Goal: Task Accomplishment & Management: Use online tool/utility

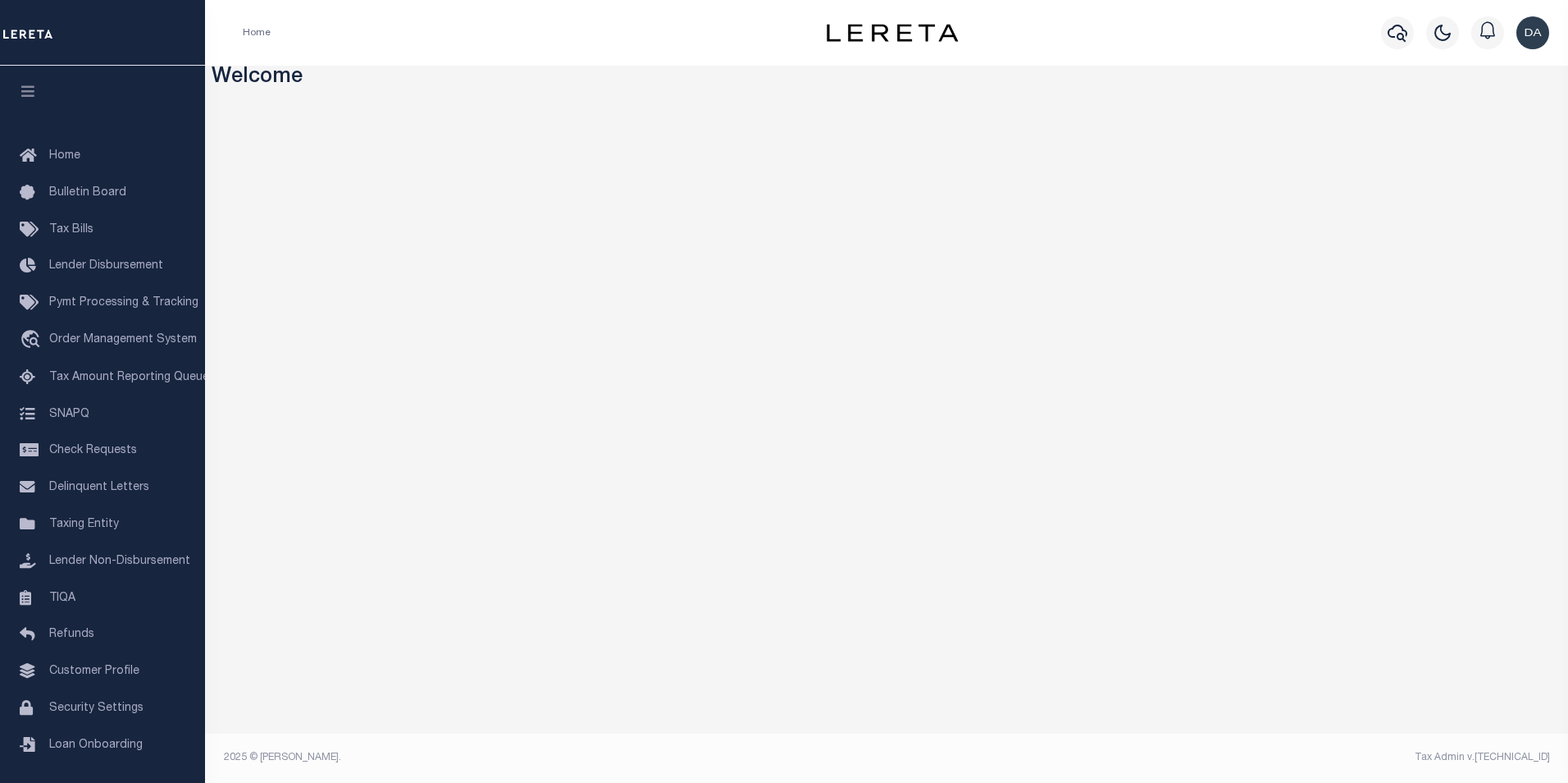
click at [316, 44] on div "Home" at bounding box center [505, 33] width 553 height 34
click at [137, 333] on link "travel_explore Order Management System" at bounding box center [103, 341] width 205 height 38
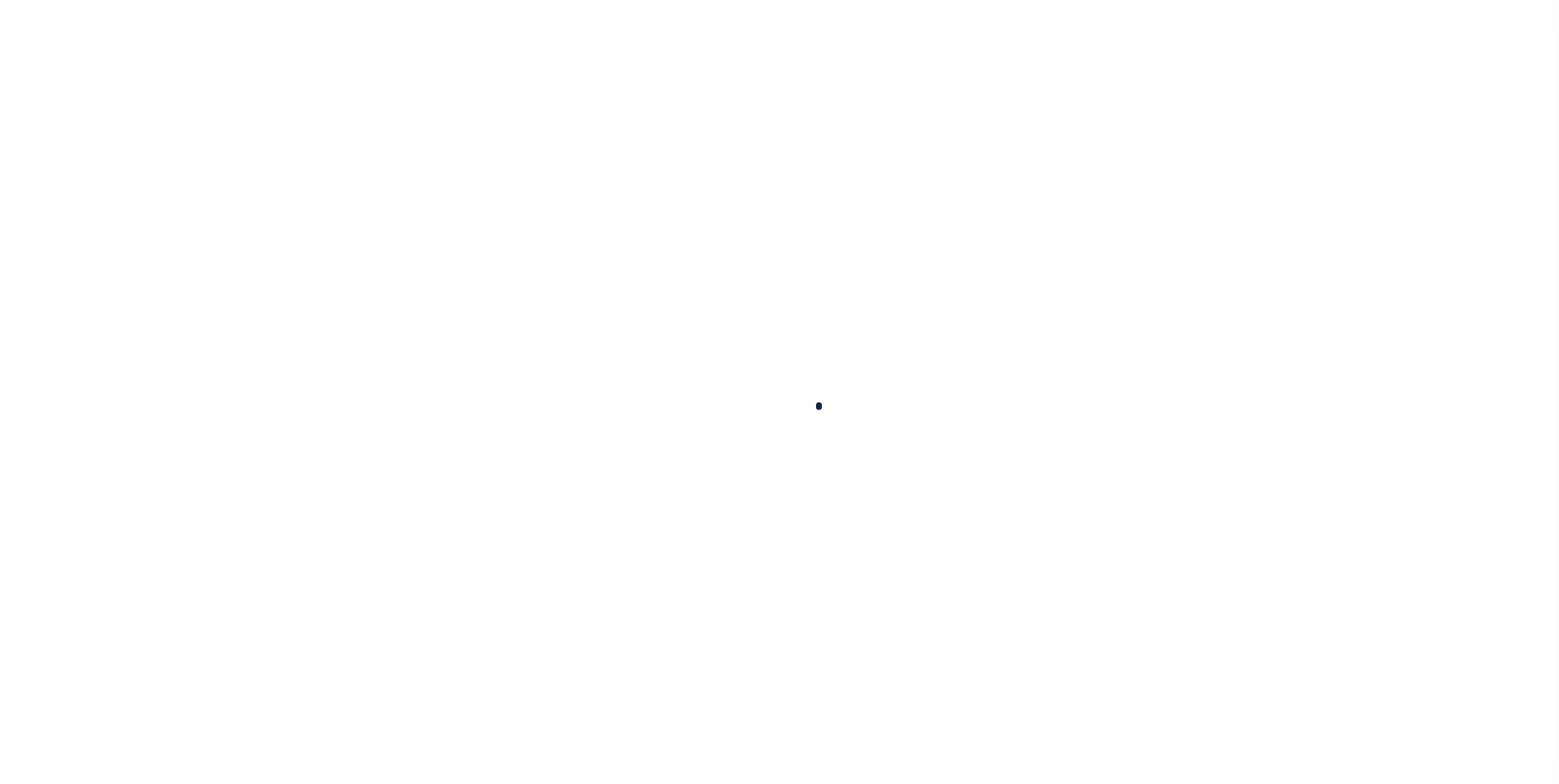
scroll to position [16, 0]
select select "200"
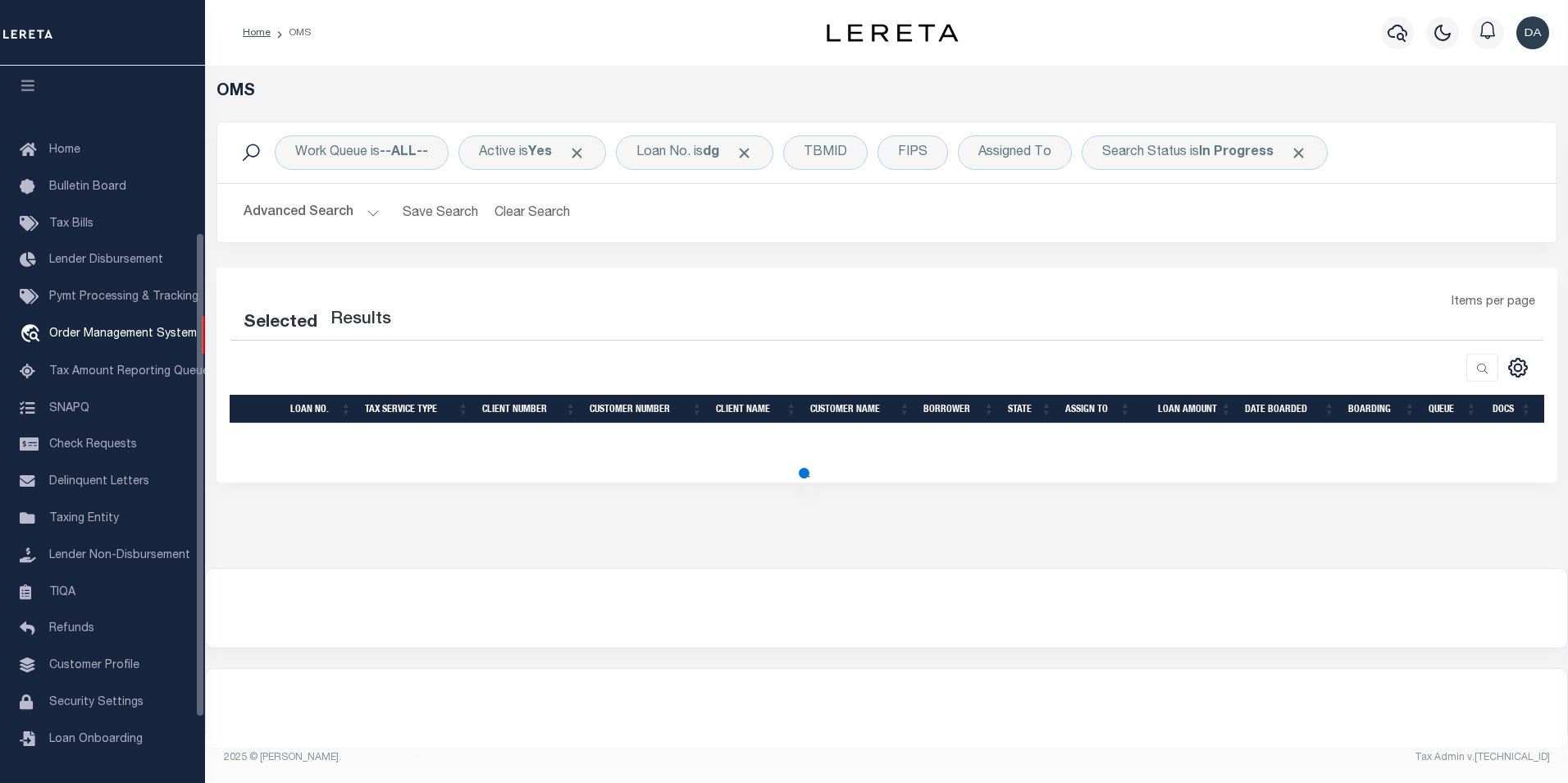
select select "200"
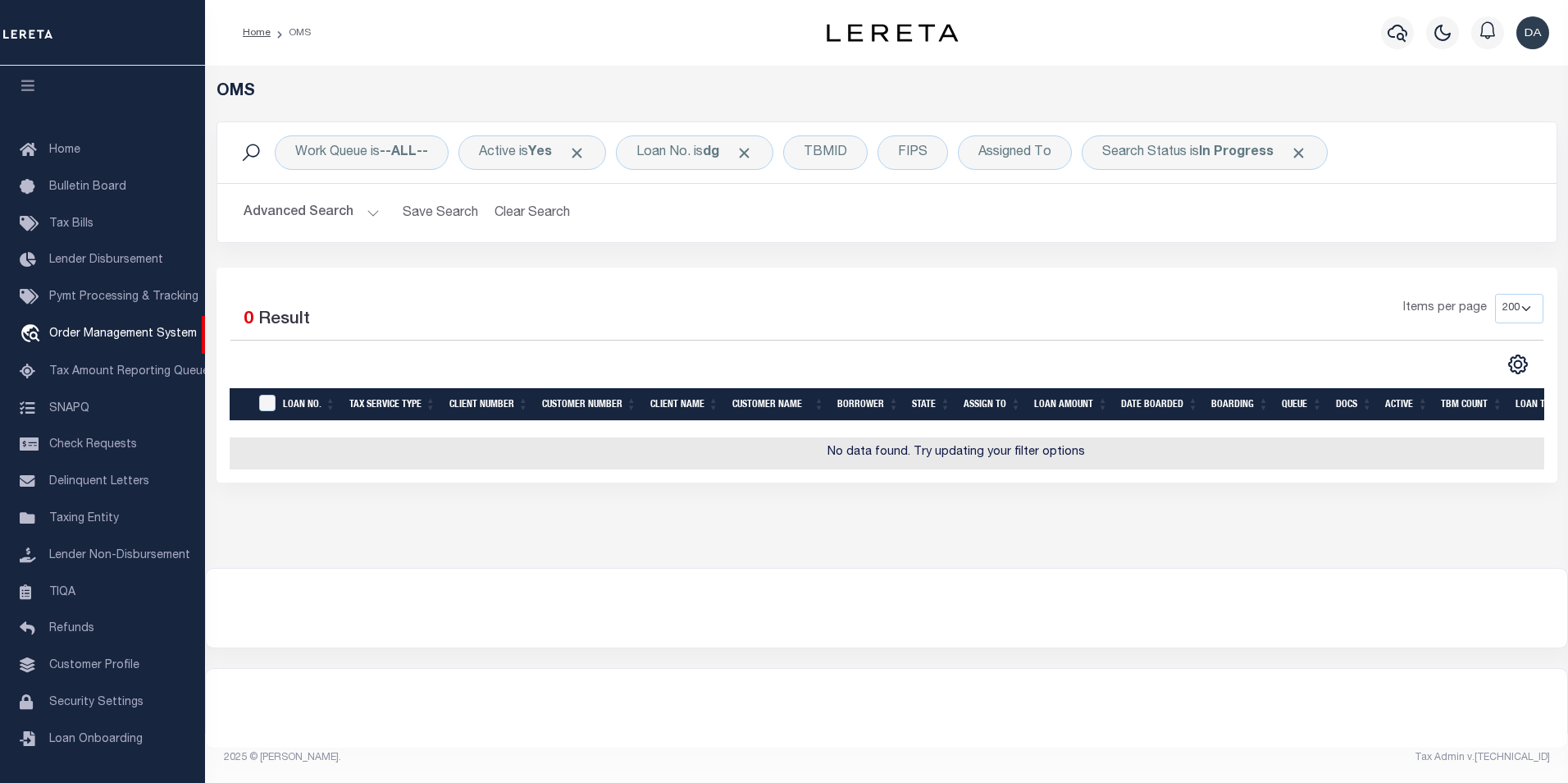
click at [324, 567] on div "OMS Work Queue is --ALL-- Active is Yes Loan No. is dg TBMID FIPS Assigned To S…" at bounding box center [886, 316] width 1363 height 502
click at [652, 160] on div "Loan No. is dg" at bounding box center [695, 153] width 158 height 34
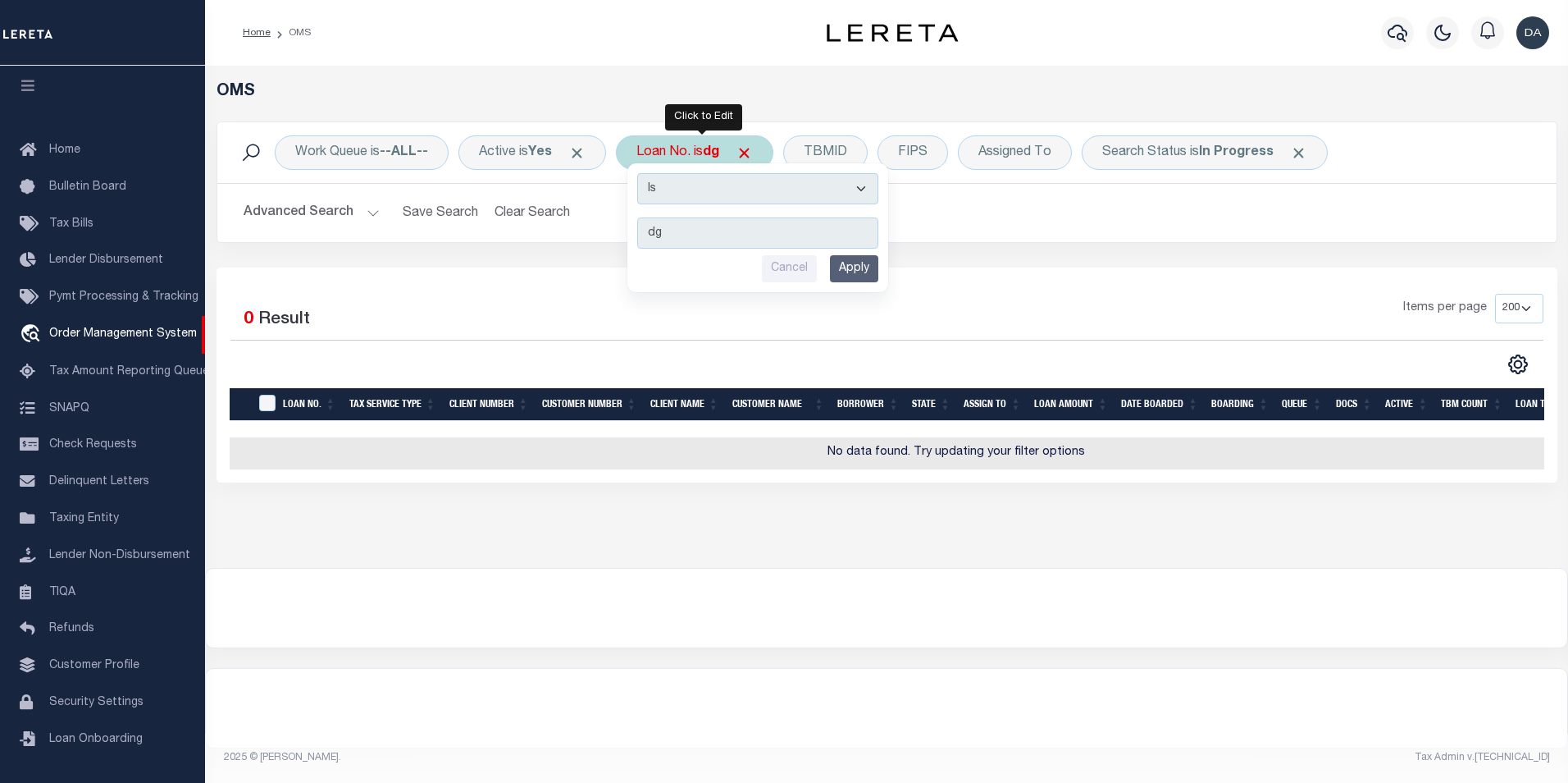
click at [662, 193] on select "Is Contains" at bounding box center [758, 189] width 241 height 31
select select "c"
click at [643, 173] on select "Is Contains" at bounding box center [758, 189] width 241 height 31
click at [855, 273] on input "Apply" at bounding box center [854, 268] width 48 height 27
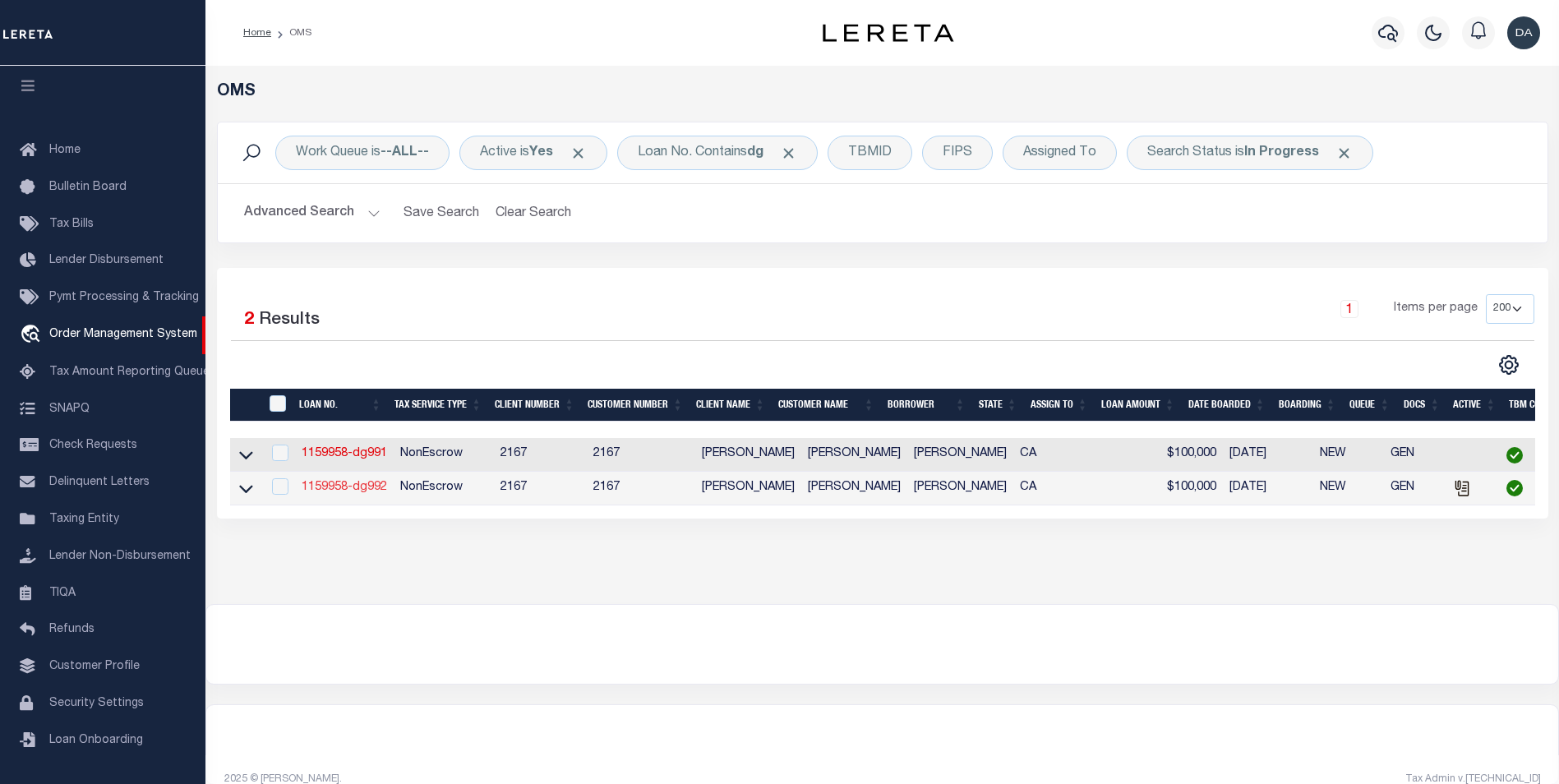
click at [350, 493] on link "1159958-dg992" at bounding box center [344, 487] width 86 height 11
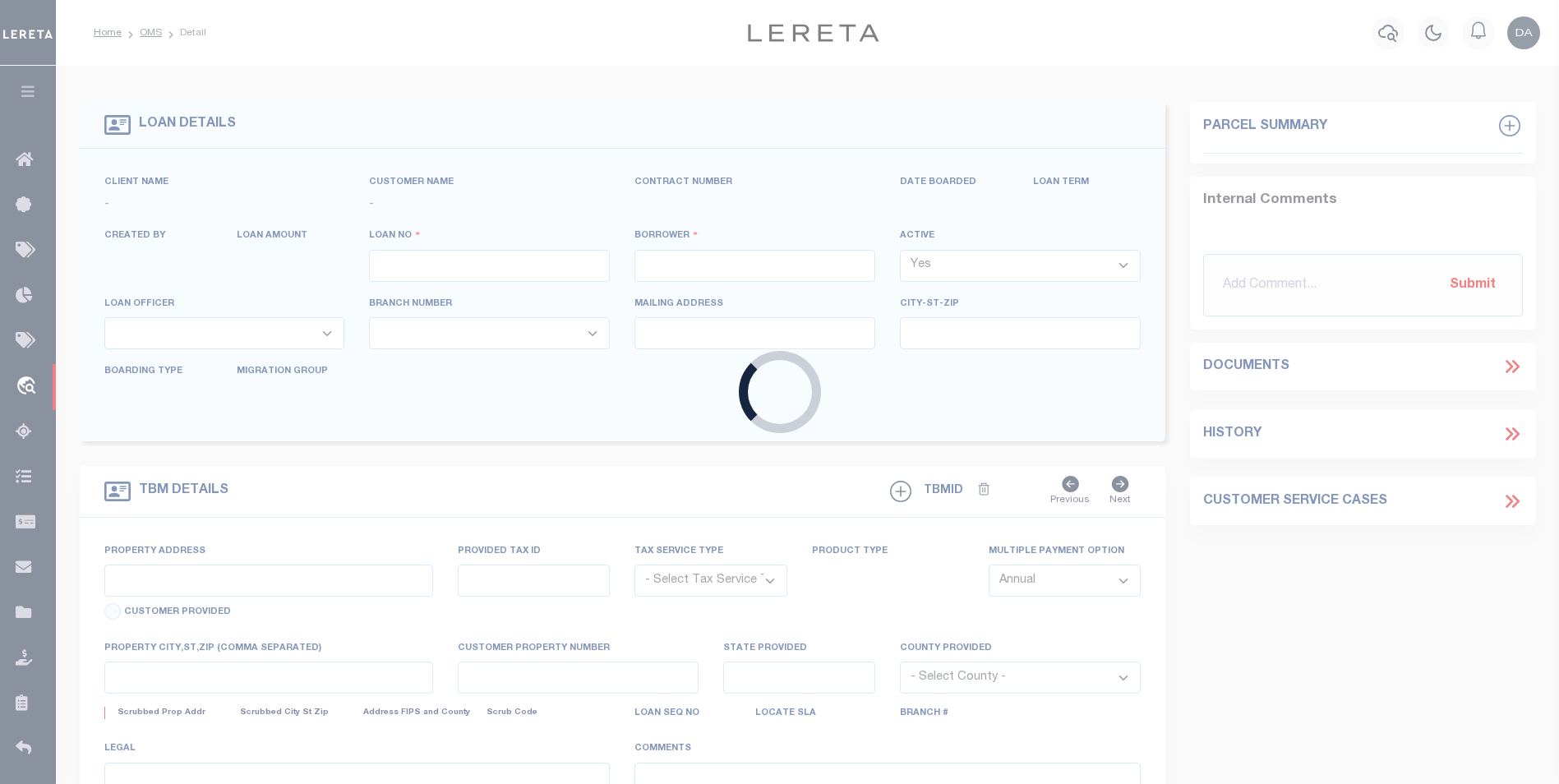
type input "1159958-dg992"
type input "[PERSON_NAME]"
select select
type input "91007"
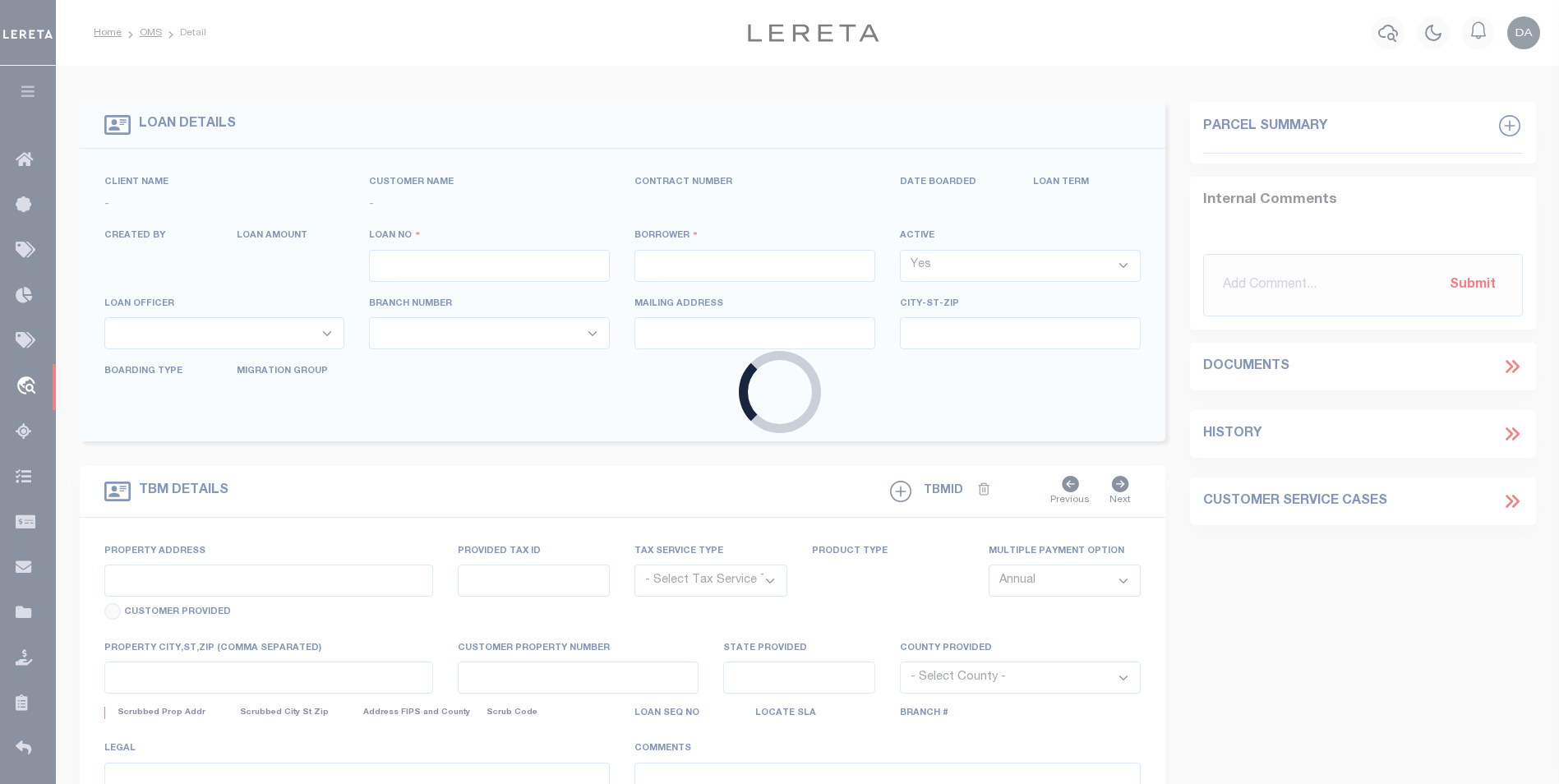
type input "[DATE]"
select select "10"
select select "NonEscrow"
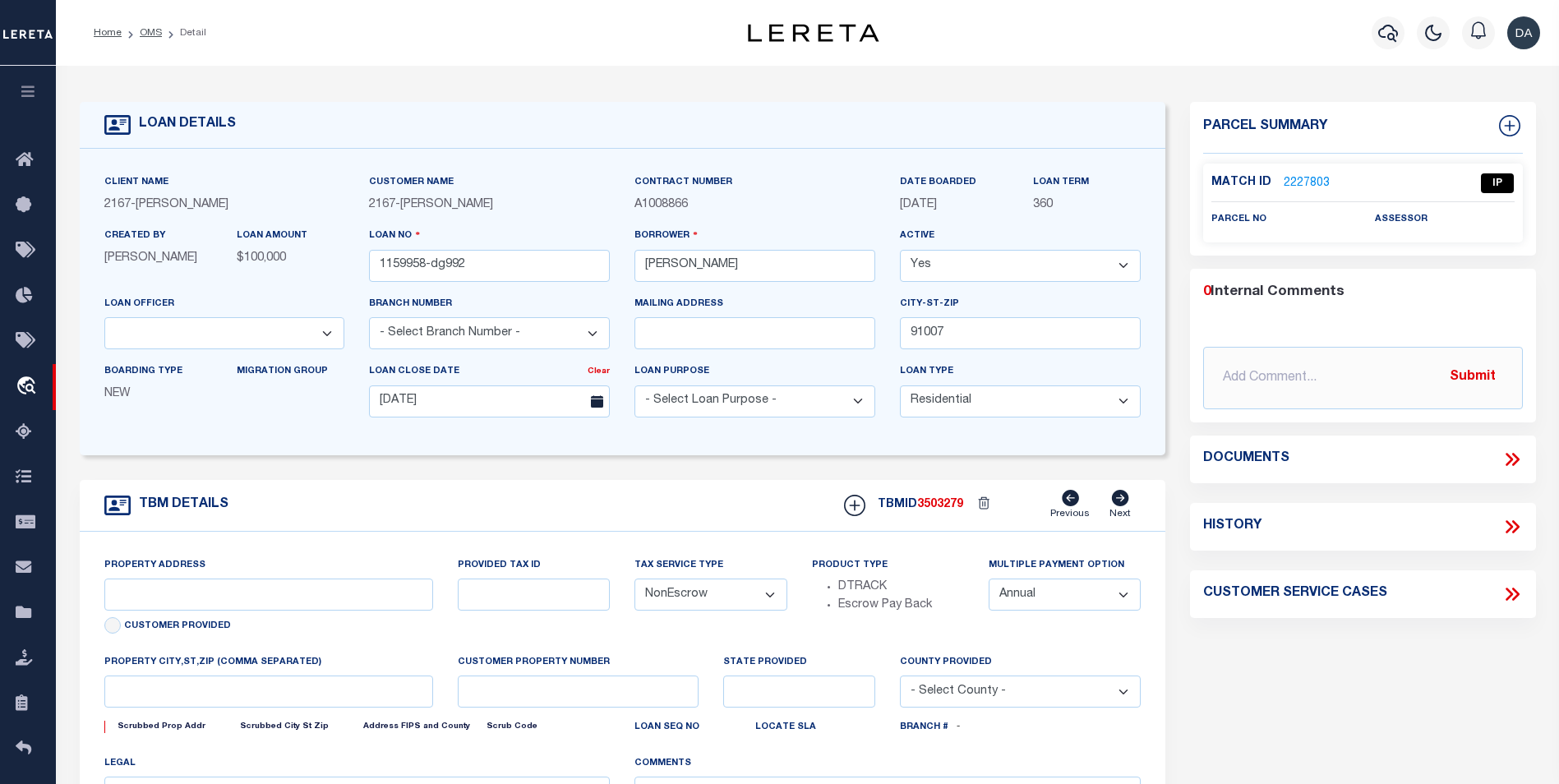
type input "[STREET_ADDRESS]"
select select
type input "ARCADIA CA 91007"
type input "CA"
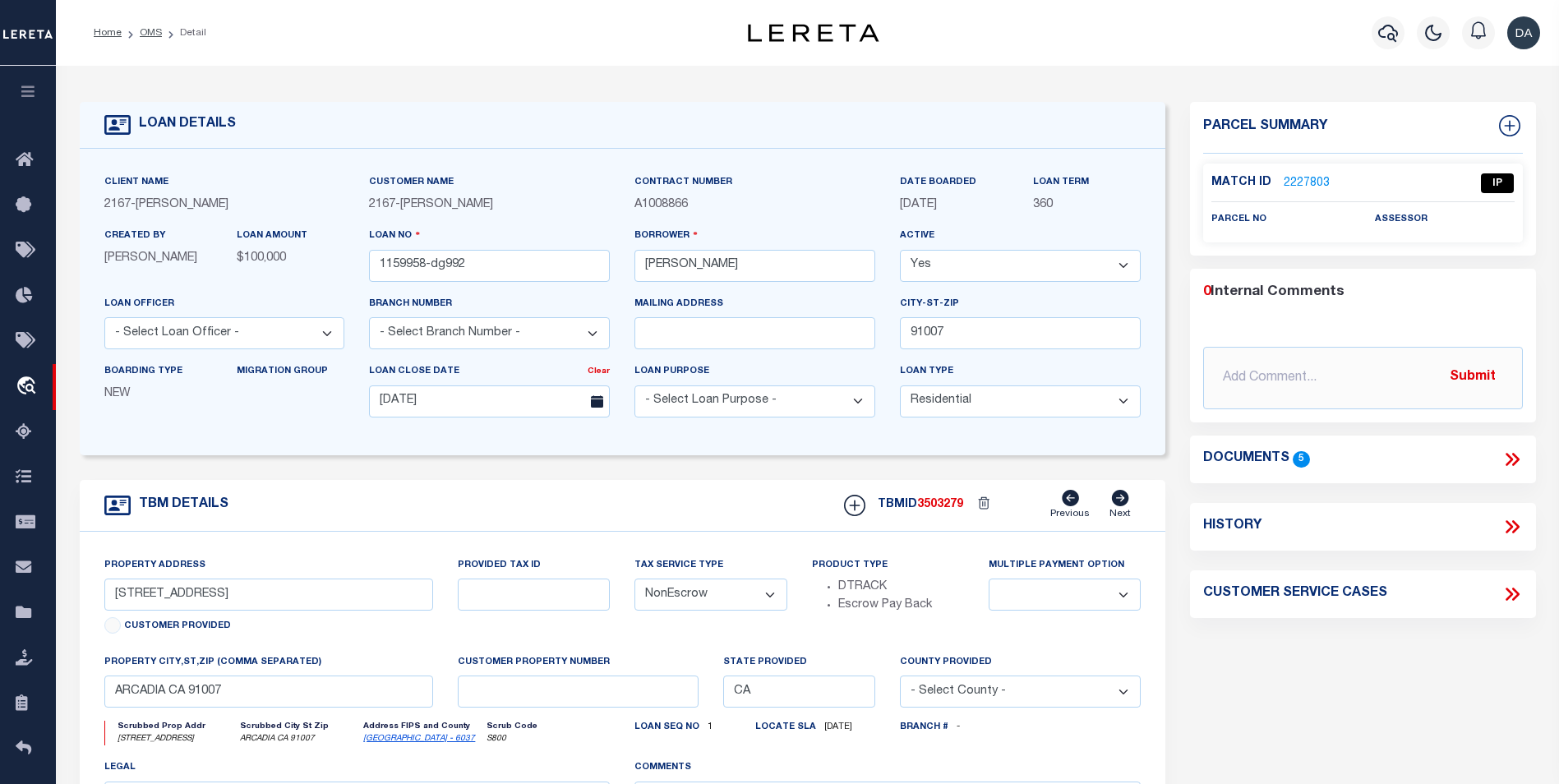
click at [1306, 754] on div "Parcel Summary Match ID 2227803 0" at bounding box center [1363, 551] width 371 height 898
click at [1512, 452] on icon at bounding box center [1515, 458] width 8 height 13
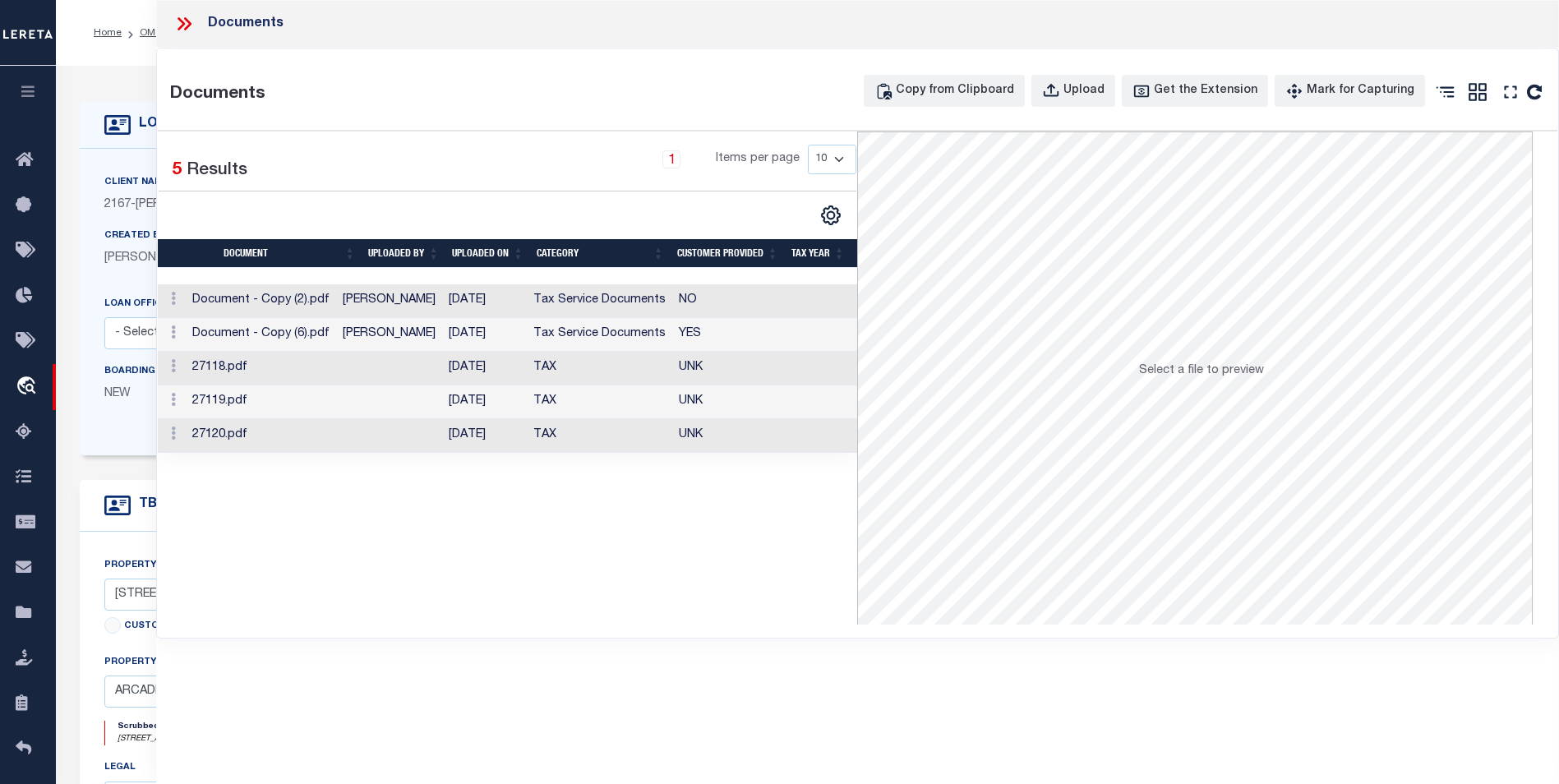
click at [255, 591] on div "Selected 5 Results 1 Items per page 10 25 50 100" at bounding box center [508, 377] width 700 height 493
click at [1098, 93] on div "Upload" at bounding box center [1084, 91] width 41 height 18
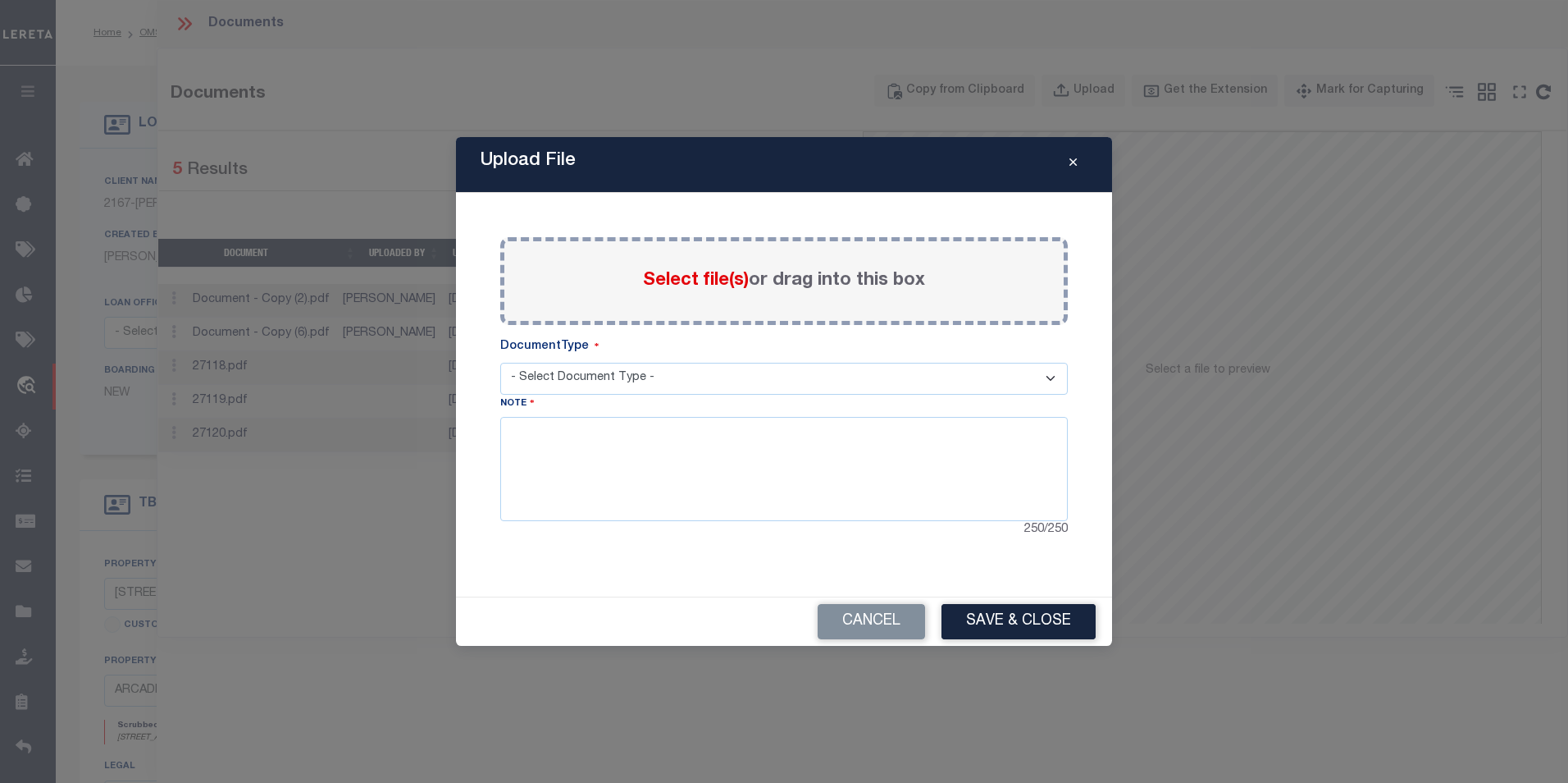
click at [714, 285] on span "Select file(s)" at bounding box center [696, 280] width 106 height 18
click at [0, 0] on input "Select file(s) or drag into this box" at bounding box center [0, 0] width 0 height 0
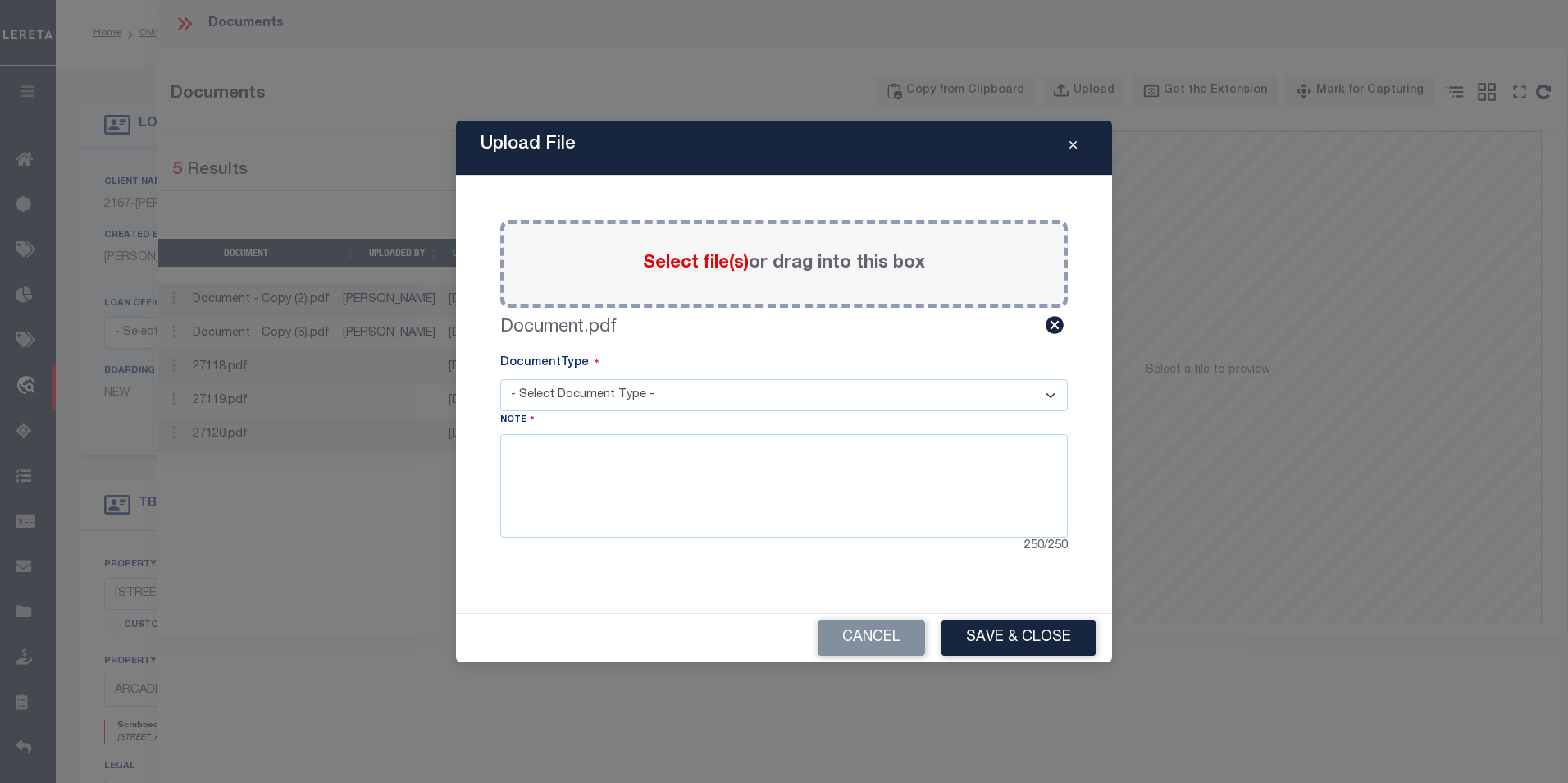
click at [587, 404] on select "- Select Document Type - Tax Service Documents Proof of Delinquent Tax Payment" at bounding box center [784, 395] width 567 height 32
select select "TAX"
click at [500, 379] on select "- Select Document Type - Tax Service Documents Proof of Delinquent Tax Payment" at bounding box center [784, 395] width 567 height 32
click at [1023, 639] on button "Save & Close" at bounding box center [1018, 637] width 154 height 35
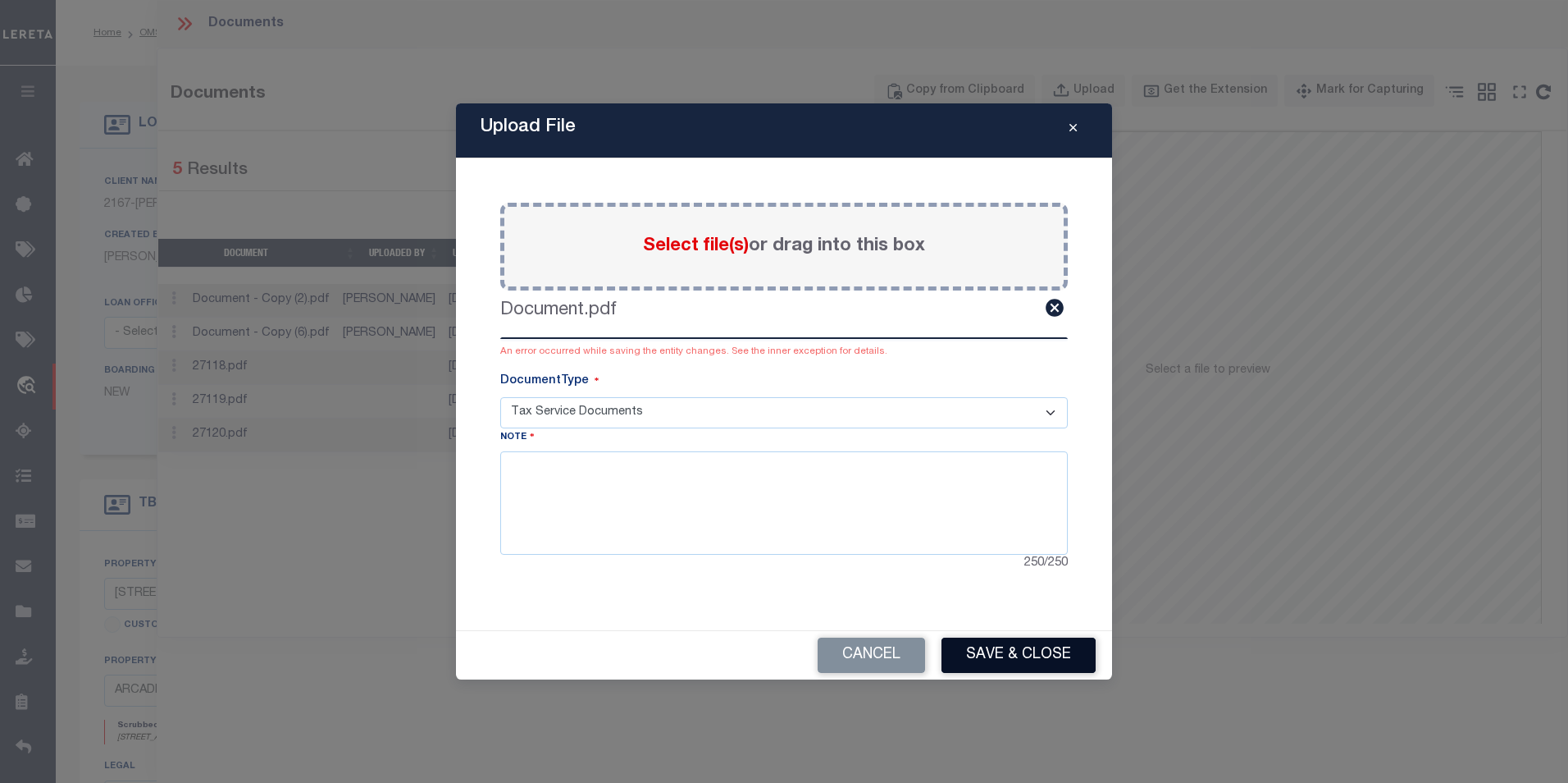
click at [1016, 655] on button "Save & Close" at bounding box center [1018, 655] width 154 height 35
click at [996, 672] on button "Save & Close" at bounding box center [1018, 655] width 154 height 35
click at [677, 618] on div "Upload File Paste copied image or file into this box Select file(s) or drag int…" at bounding box center [784, 392] width 656 height 577
click at [729, 484] on textarea at bounding box center [784, 503] width 567 height 103
type textarea "sasdsd"
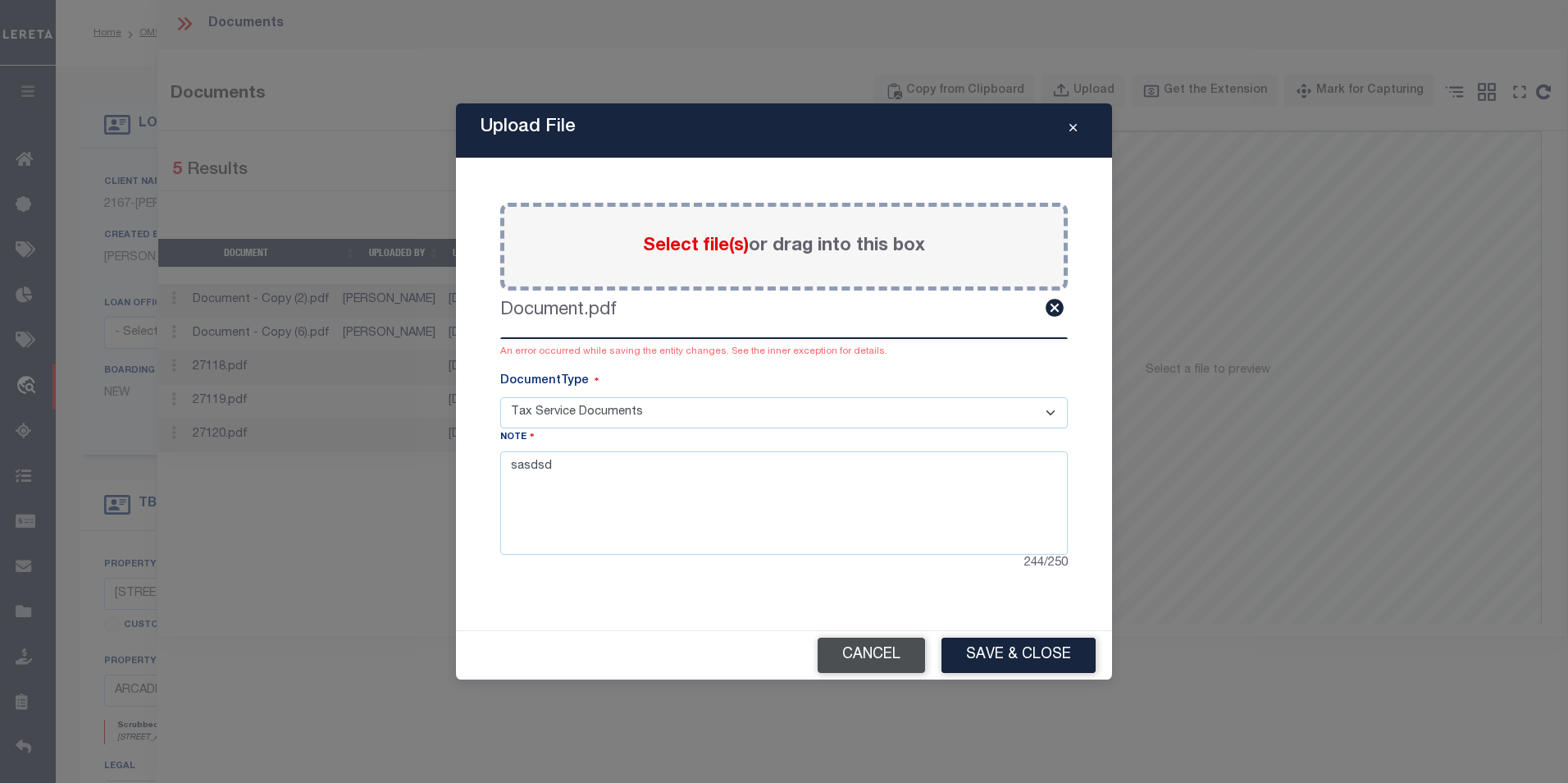
click at [877, 650] on button "Cancel" at bounding box center [871, 655] width 108 height 35
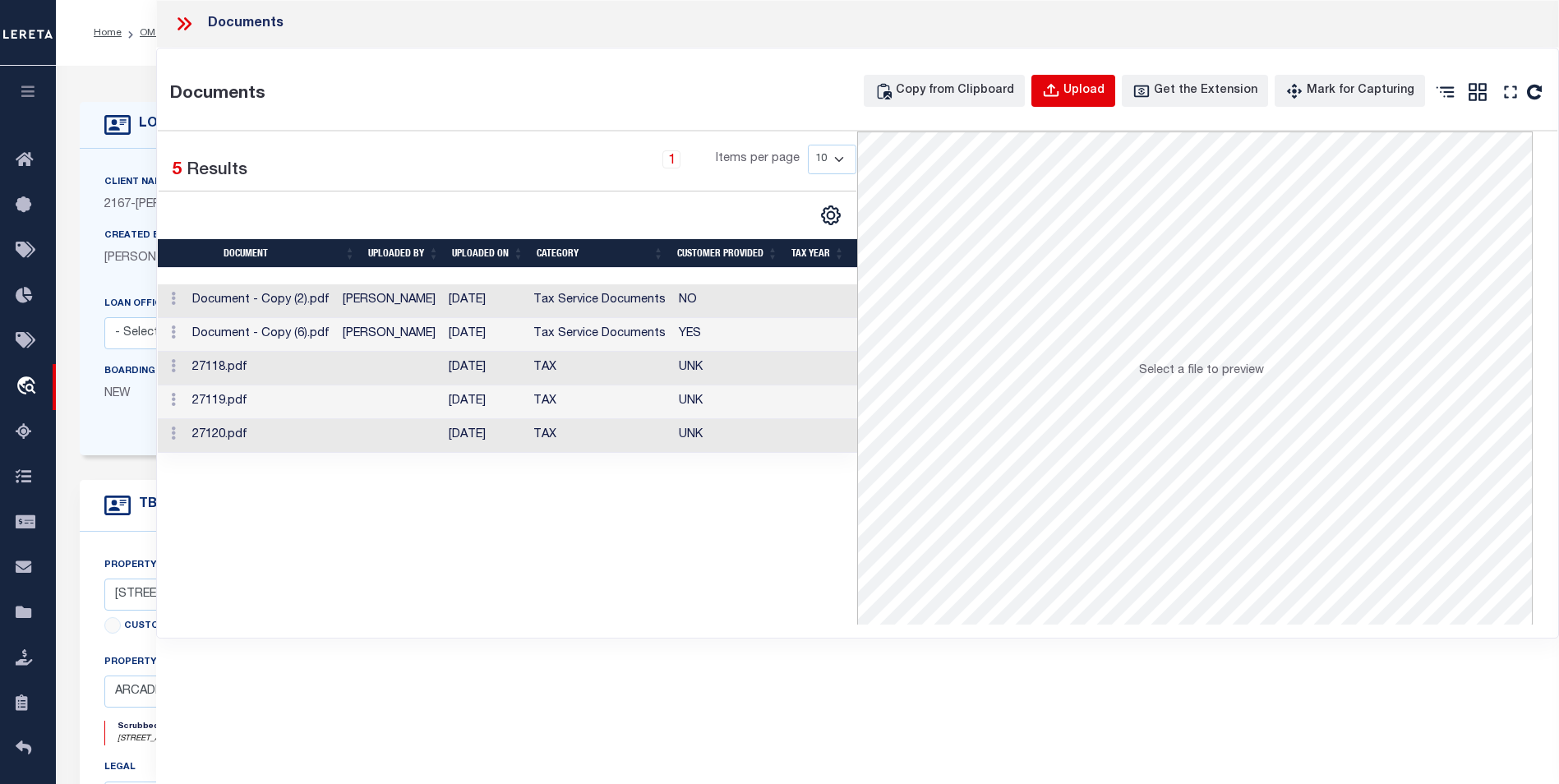
click at [1090, 81] on button "Upload" at bounding box center [1073, 91] width 84 height 32
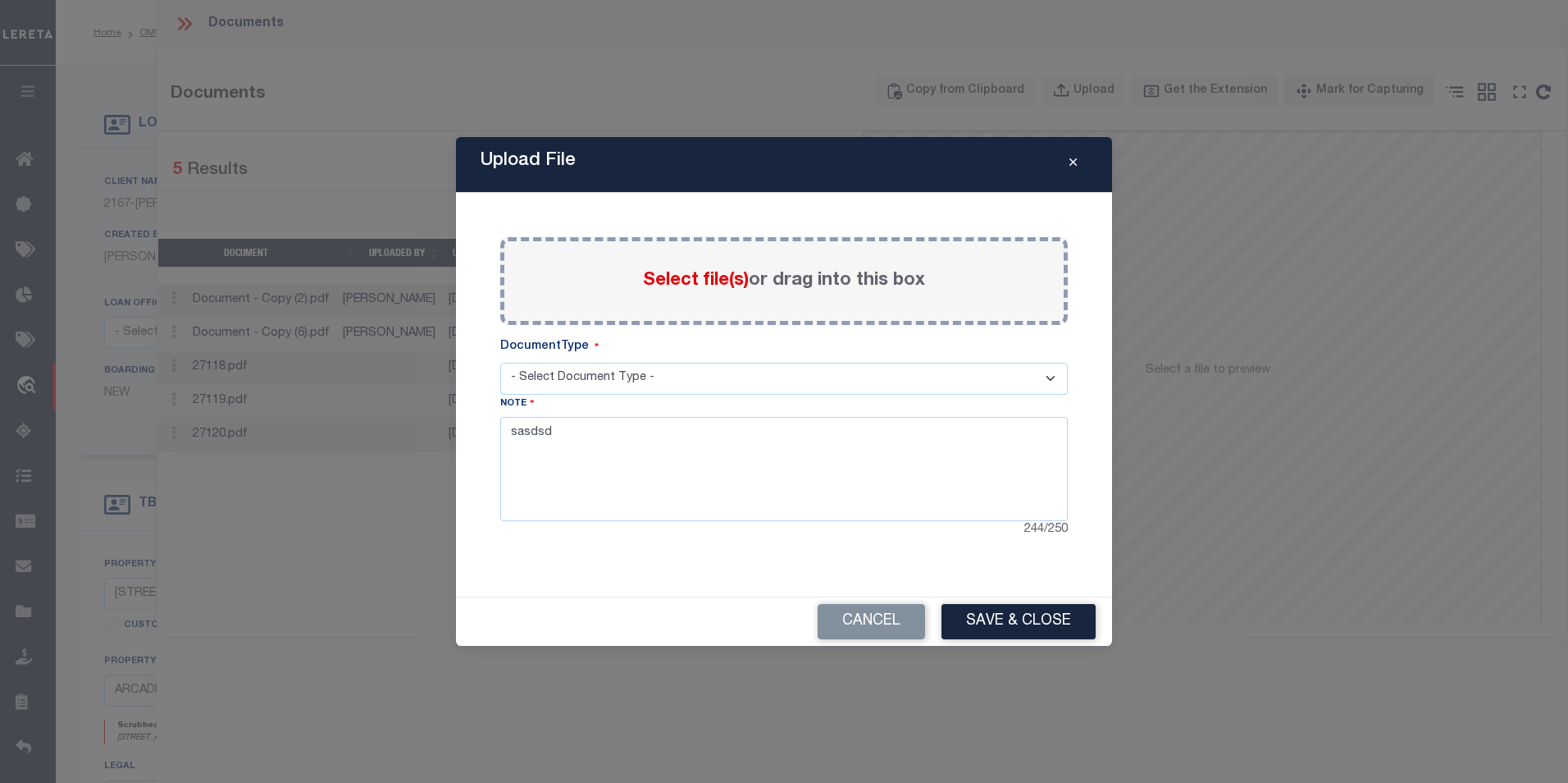
click at [1068, 162] on button "Close" at bounding box center [1072, 165] width 28 height 20
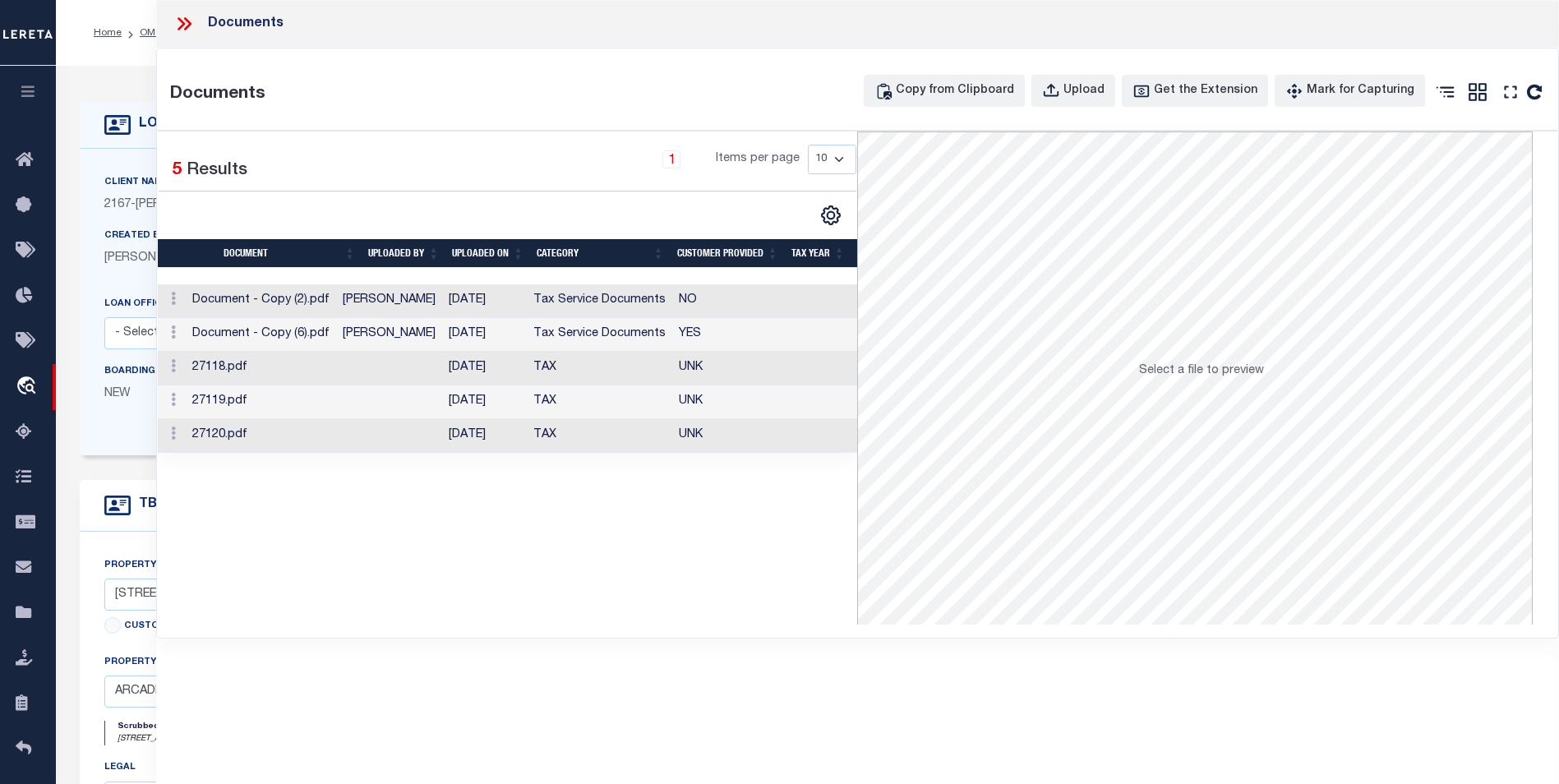
click at [687, 614] on div "Selected 5 Results 1 Items per page 10 25 50 100" at bounding box center [508, 377] width 700 height 493
click at [439, 617] on div "Selected 5 Results 1 Items per page 10 25 50 100" at bounding box center [508, 377] width 700 height 493
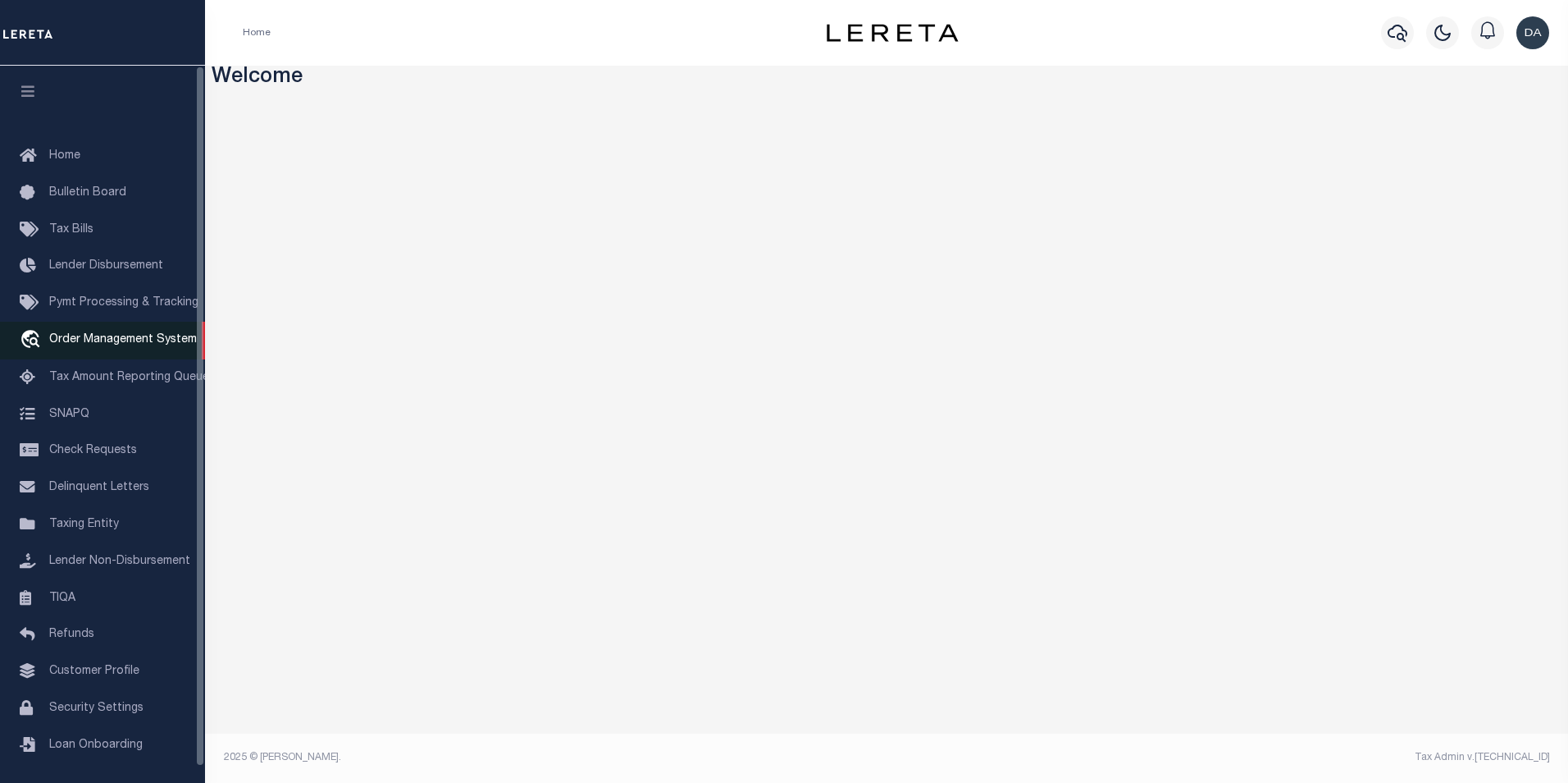
click at [159, 335] on link "travel_explore Order Management System" at bounding box center [103, 341] width 205 height 38
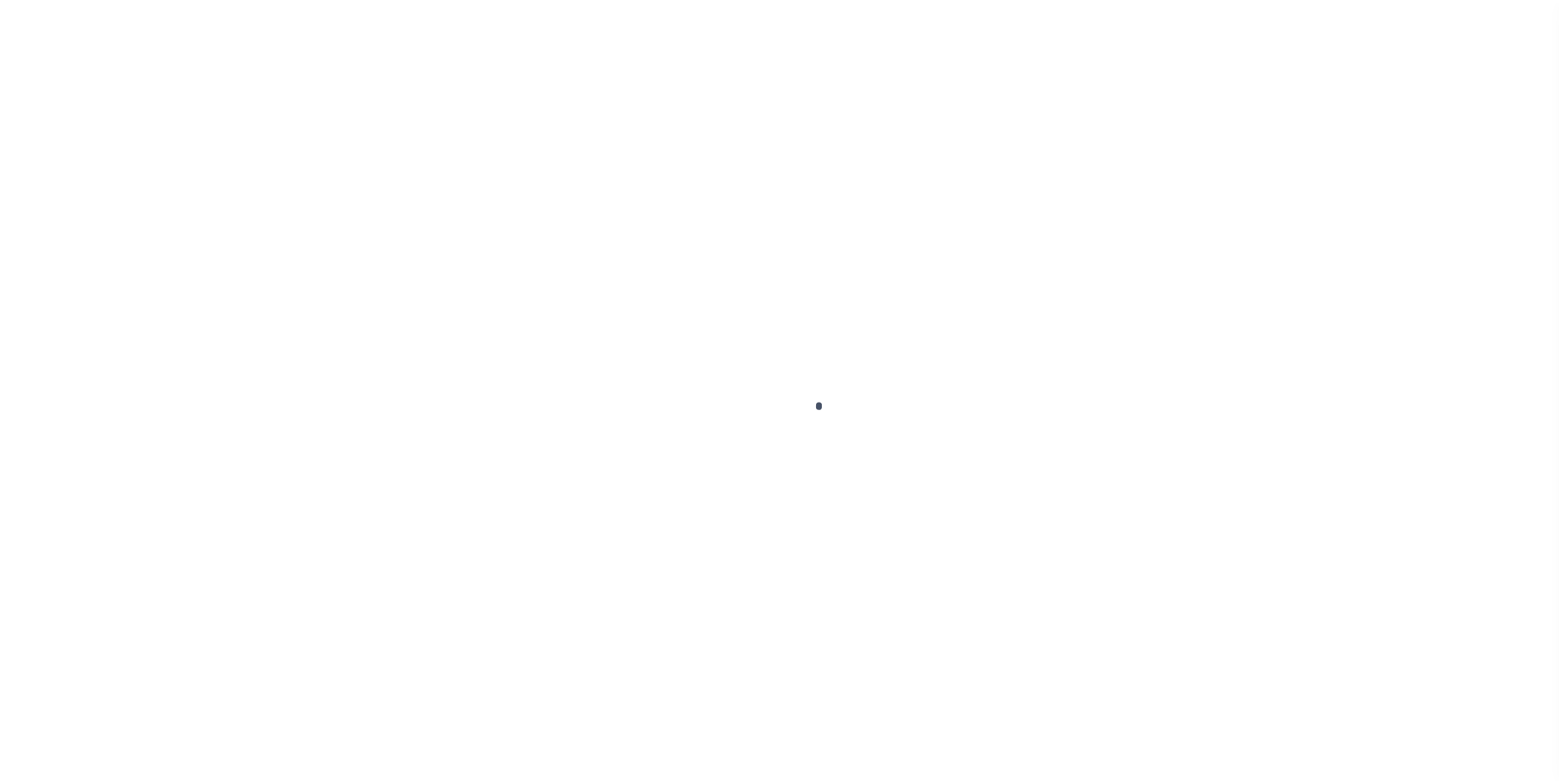
scroll to position [16, 0]
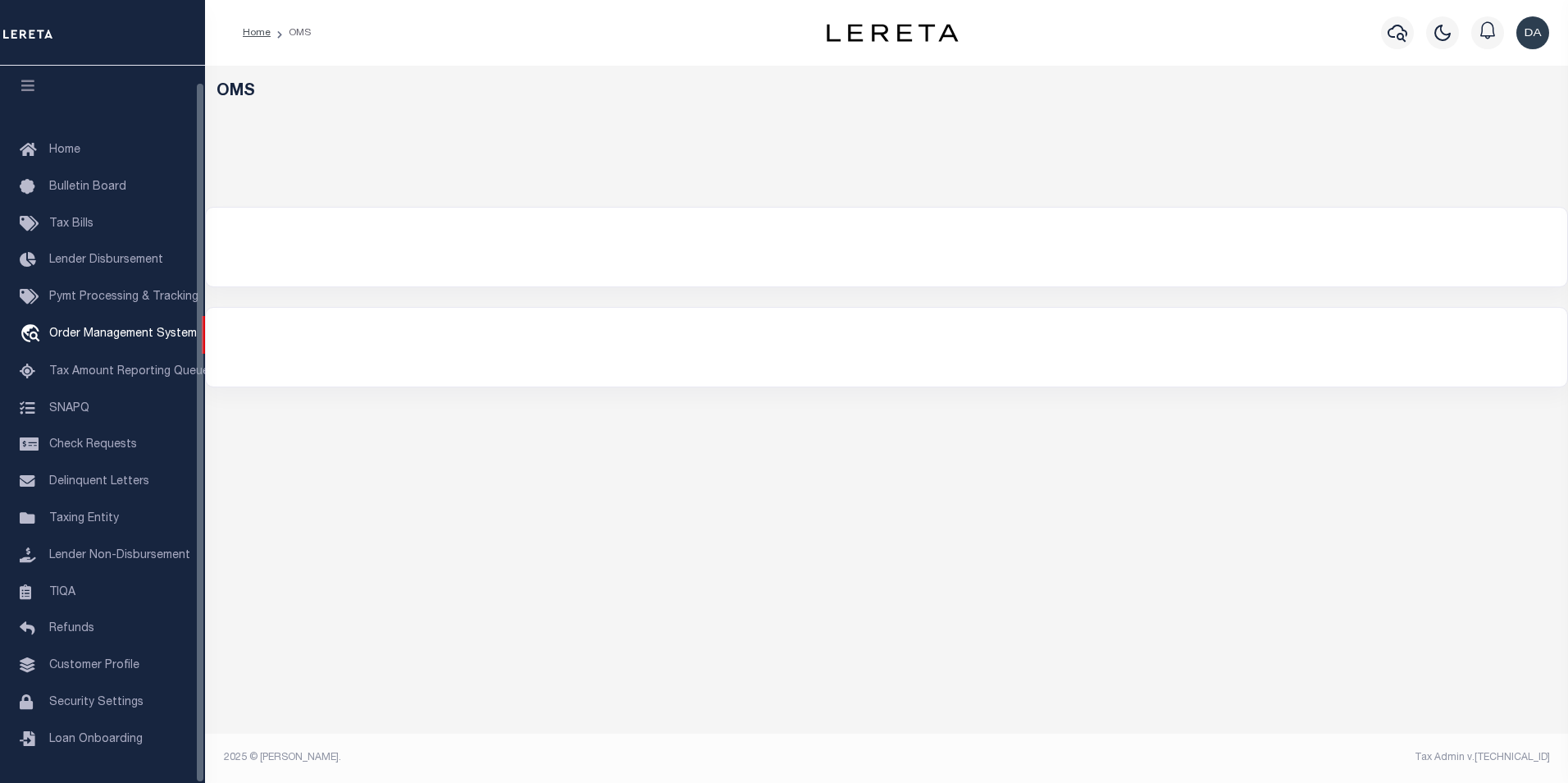
select select "200"
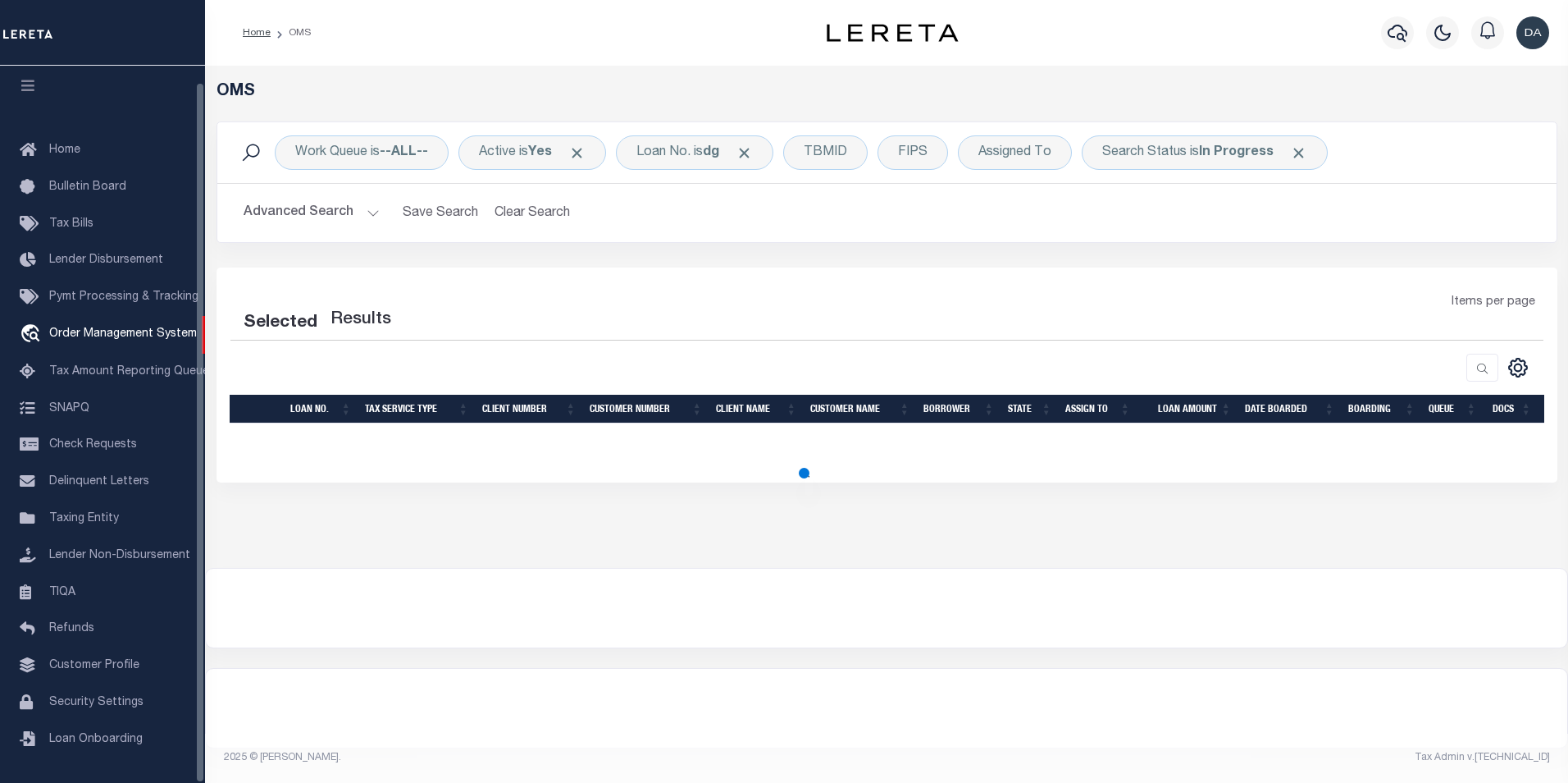
select select "200"
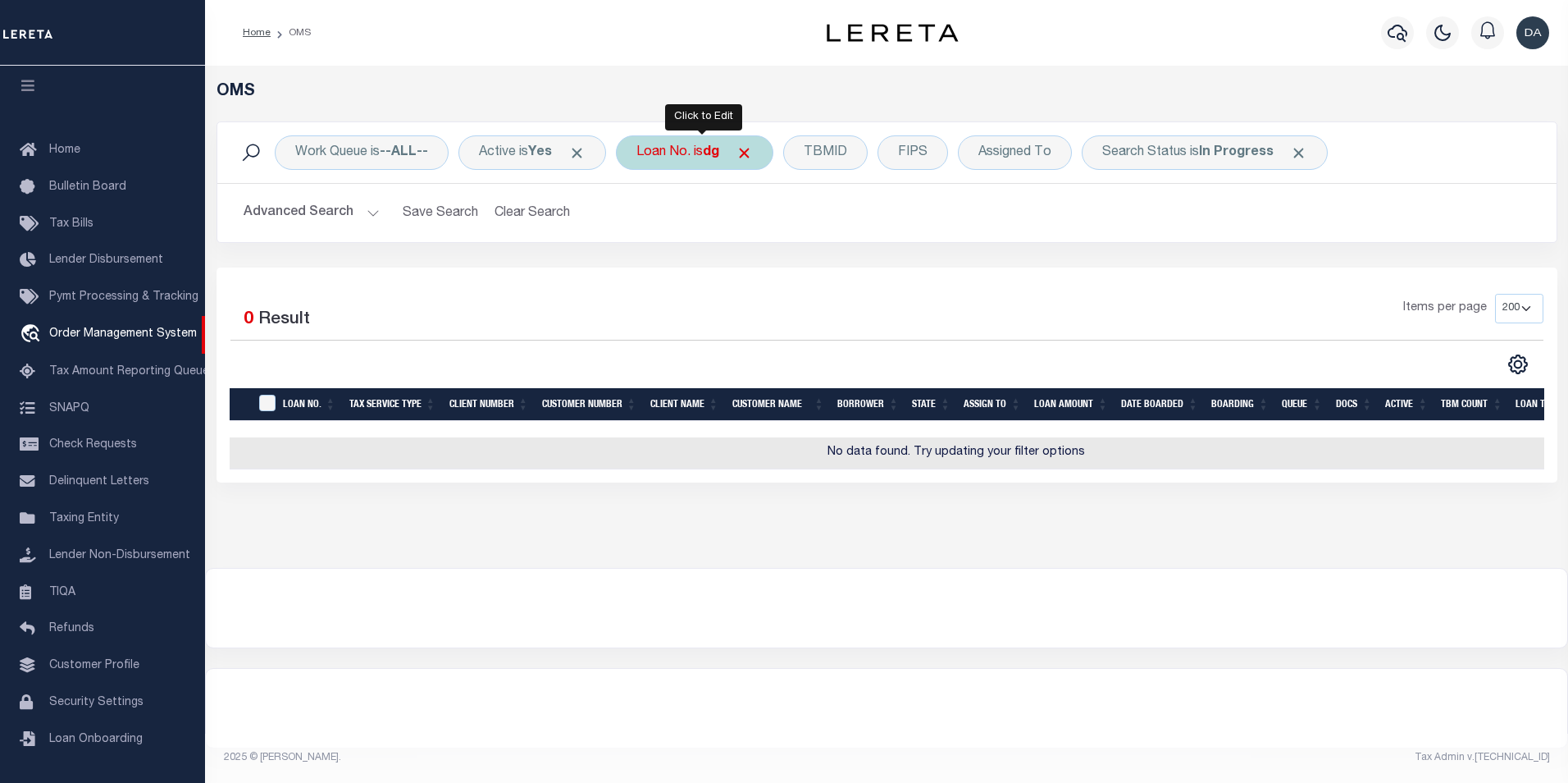
click at [718, 138] on div "Loan No. is dg" at bounding box center [695, 153] width 158 height 34
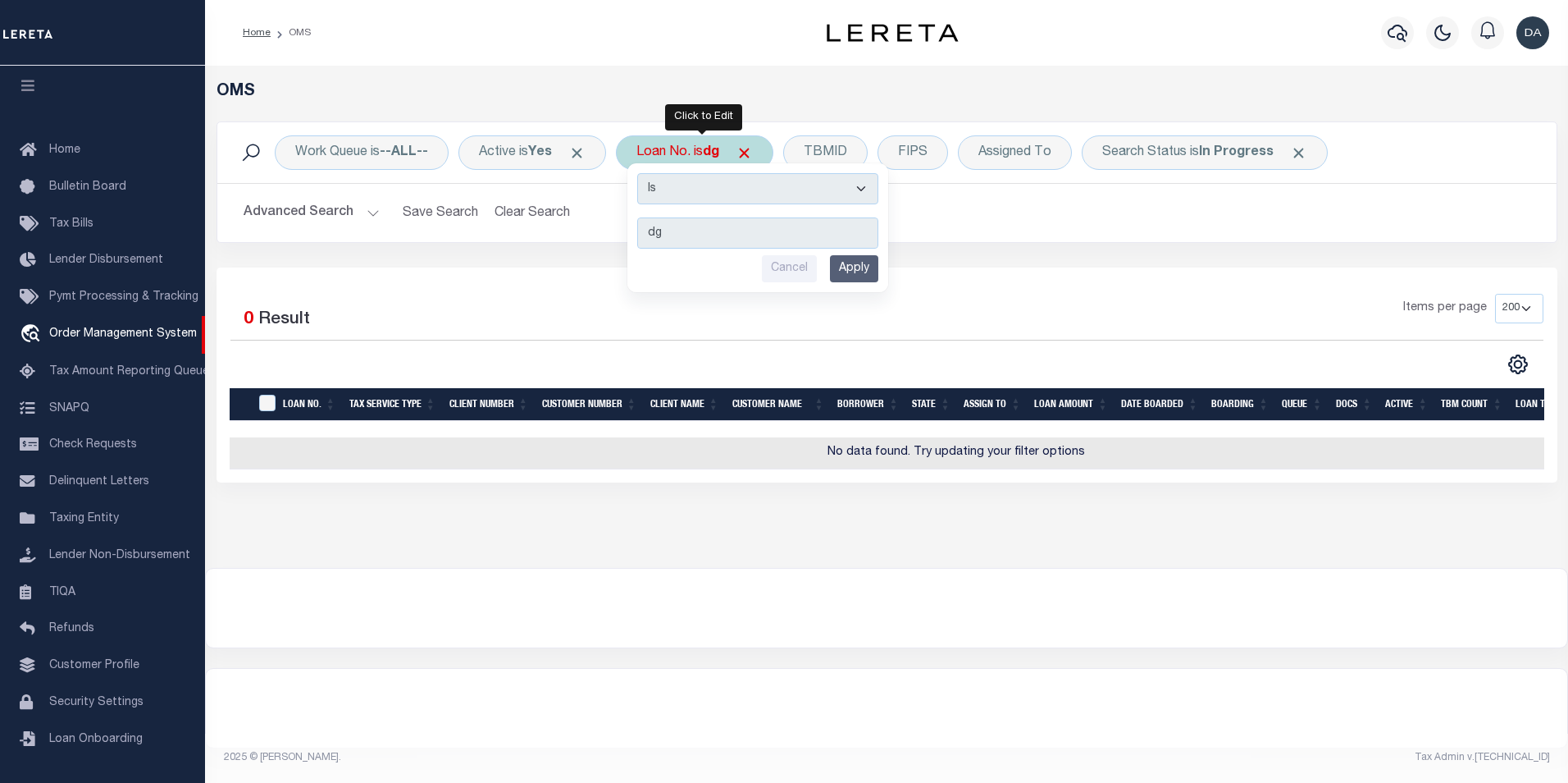
click at [707, 197] on select "Is Contains" at bounding box center [758, 189] width 241 height 31
select select "c"
click at [643, 173] on select "Is Contains" at bounding box center [758, 189] width 241 height 31
click at [853, 274] on input "Apply" at bounding box center [854, 268] width 48 height 27
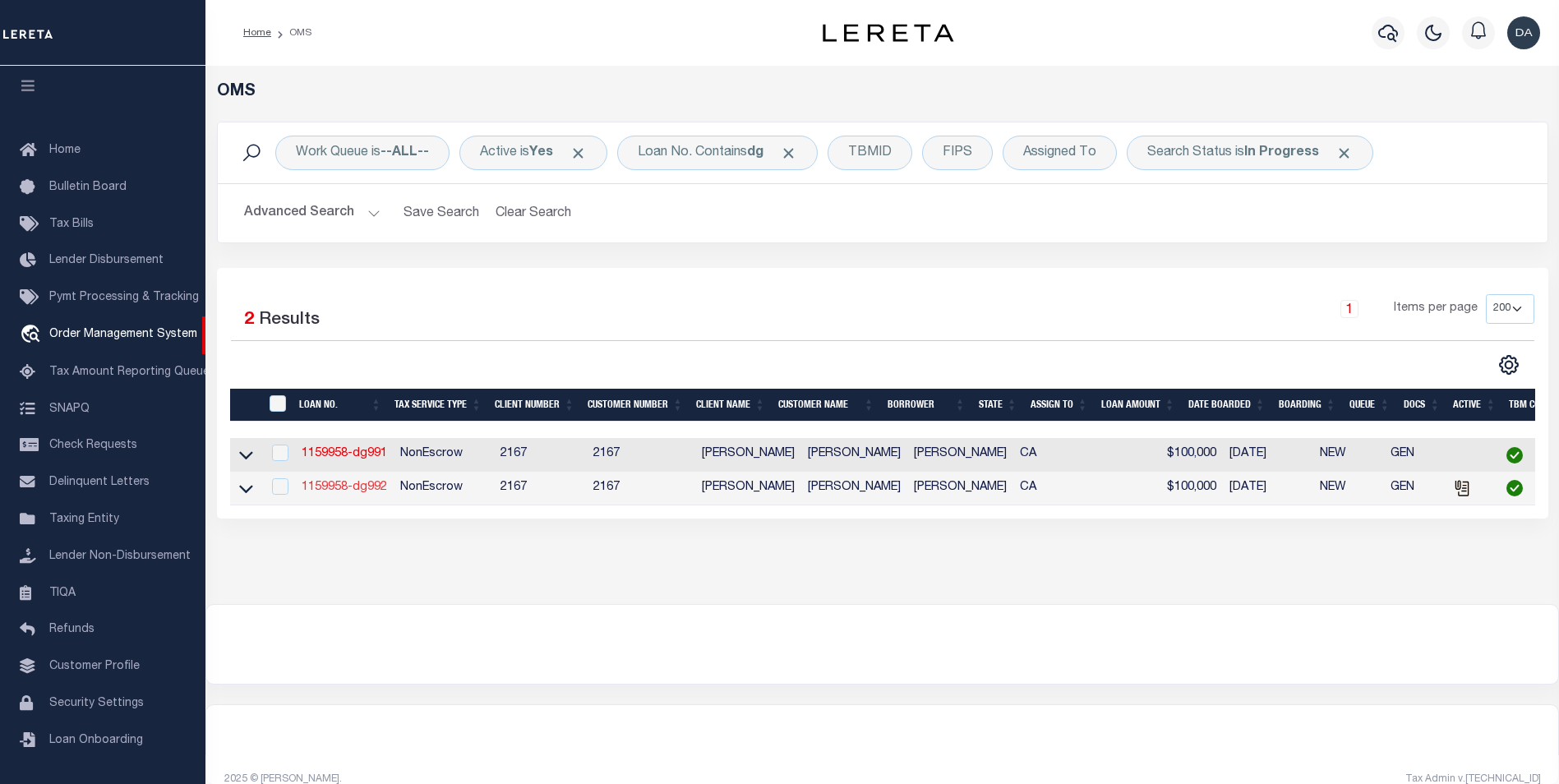
click at [380, 493] on link "1159958-dg992" at bounding box center [344, 487] width 86 height 11
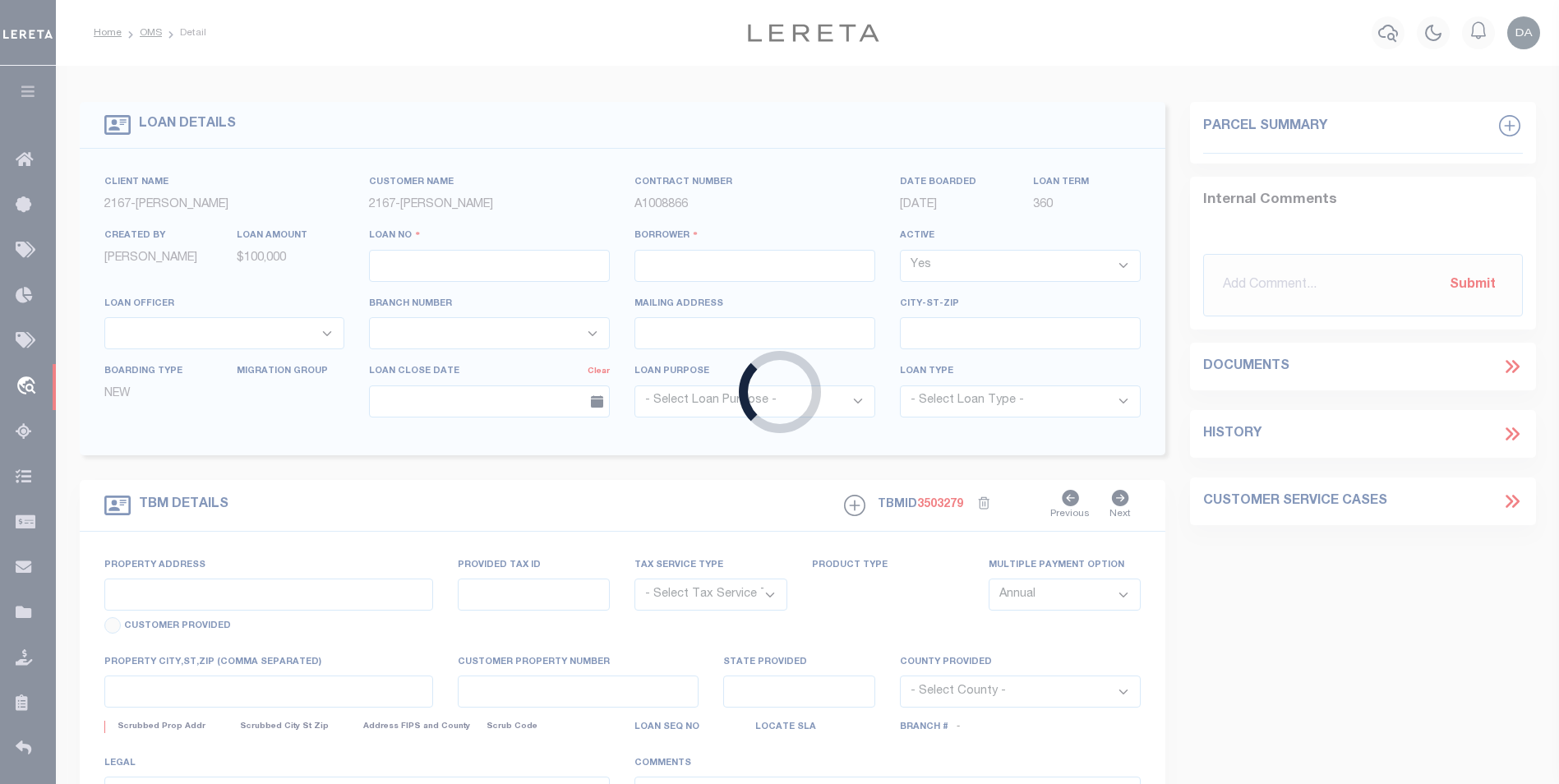
type input "1159958-dg992"
type input "[PERSON_NAME]"
select select
type input "91007"
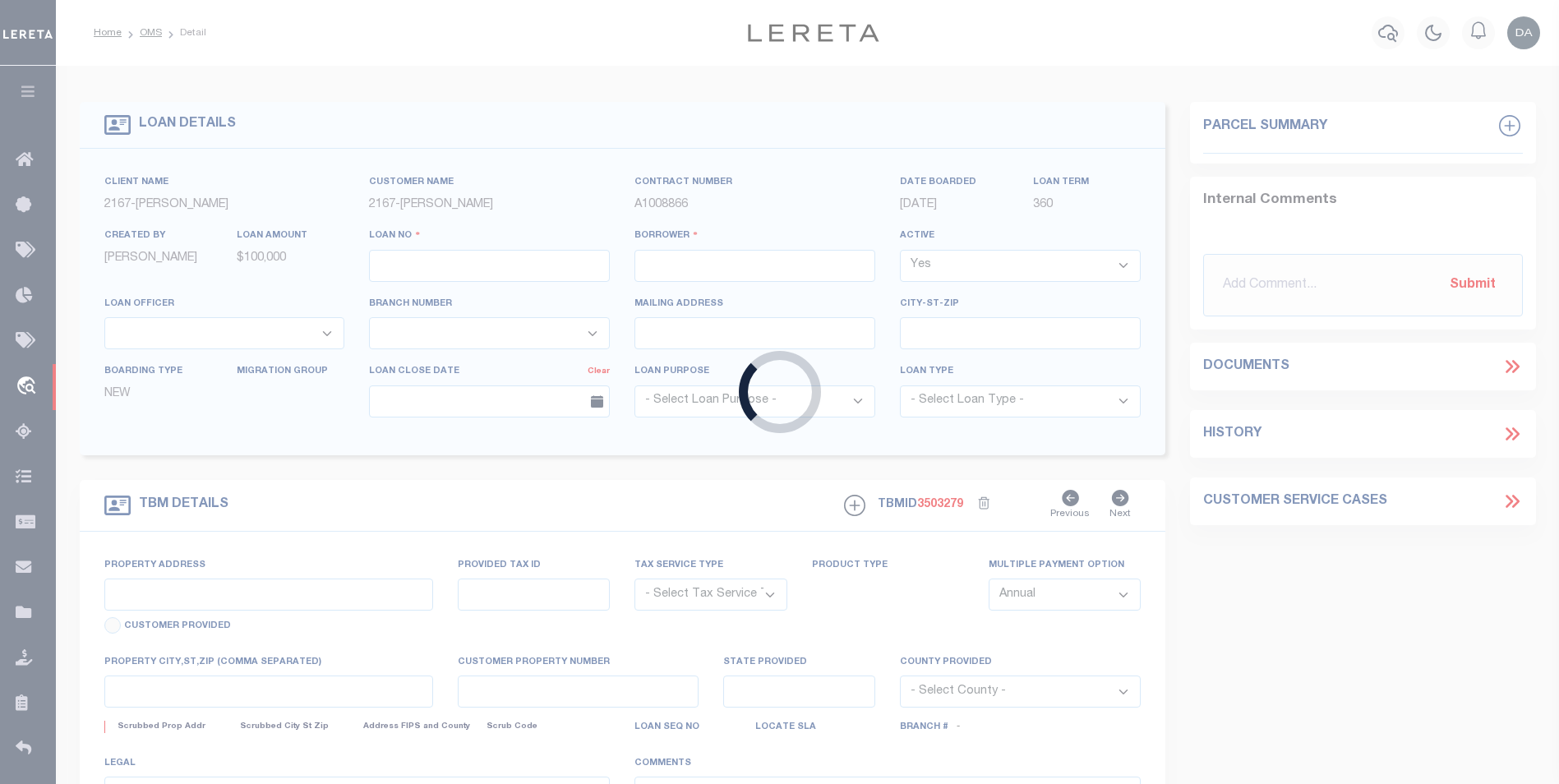
type input "[DATE]"
select select "10"
select select "NonEscrow"
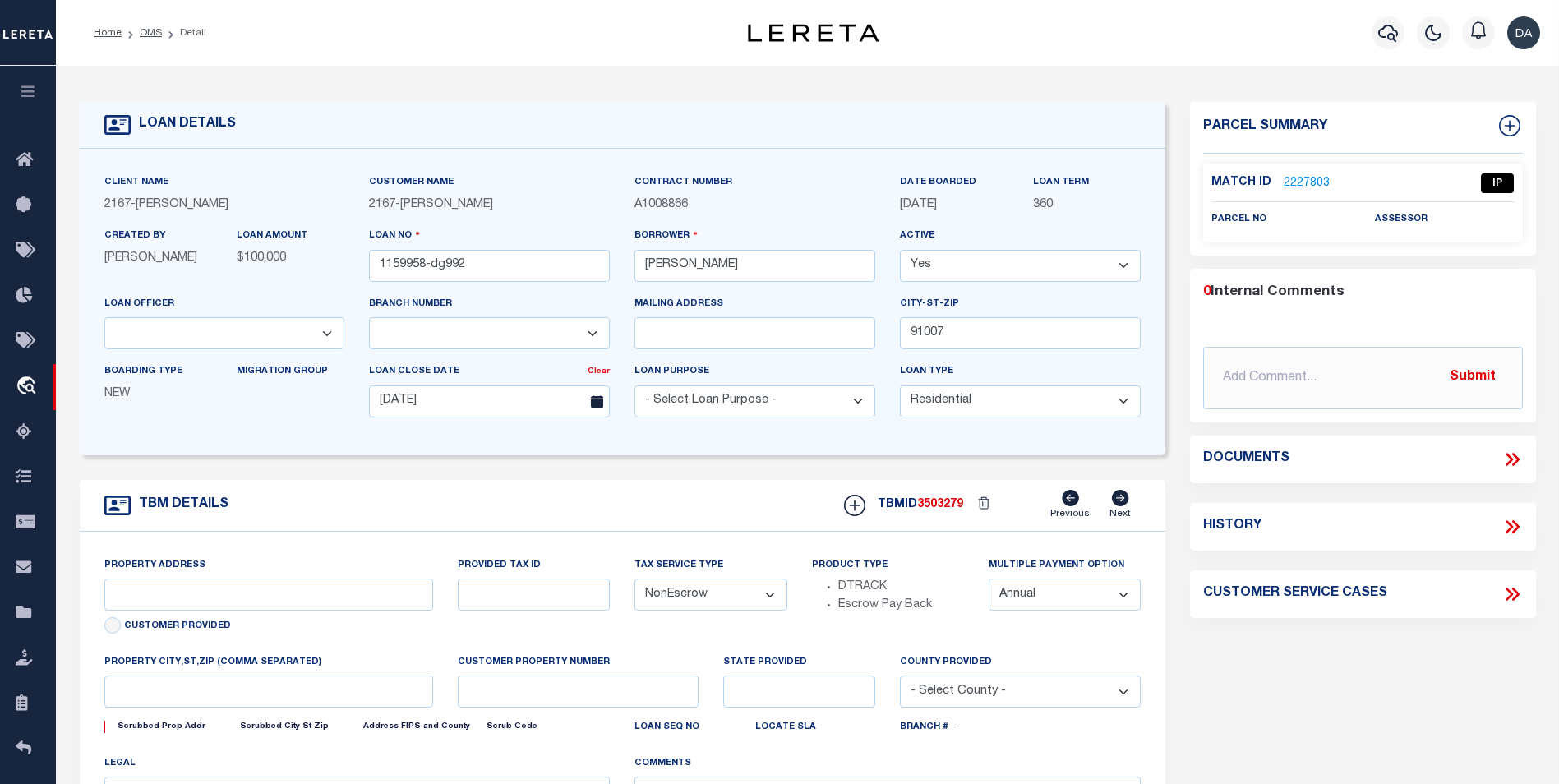
type input "[STREET_ADDRESS]"
select select
type input "ARCADIA CA 91007"
type input "CA"
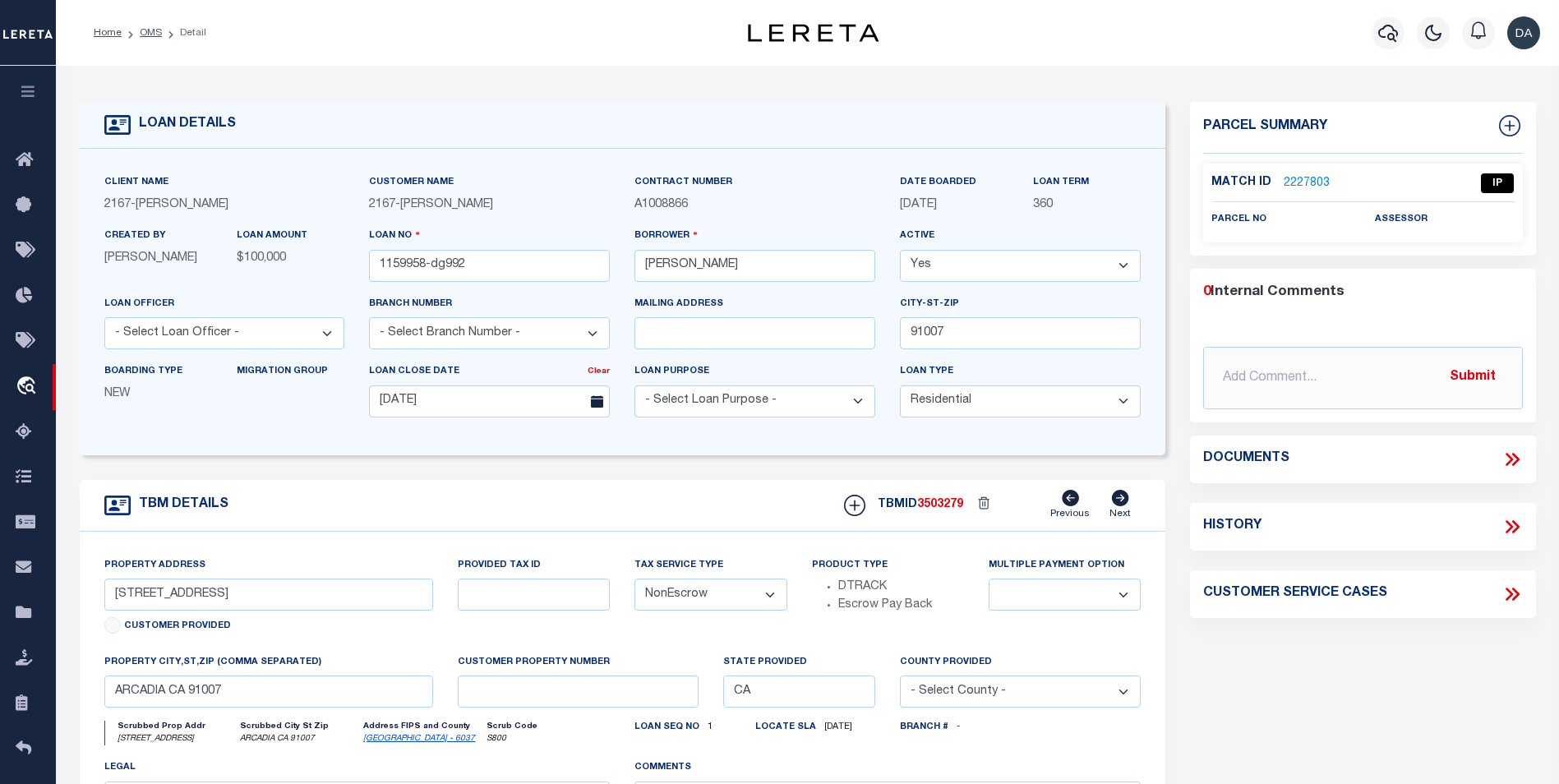
click at [1510, 461] on icon at bounding box center [1509, 458] width 8 height 13
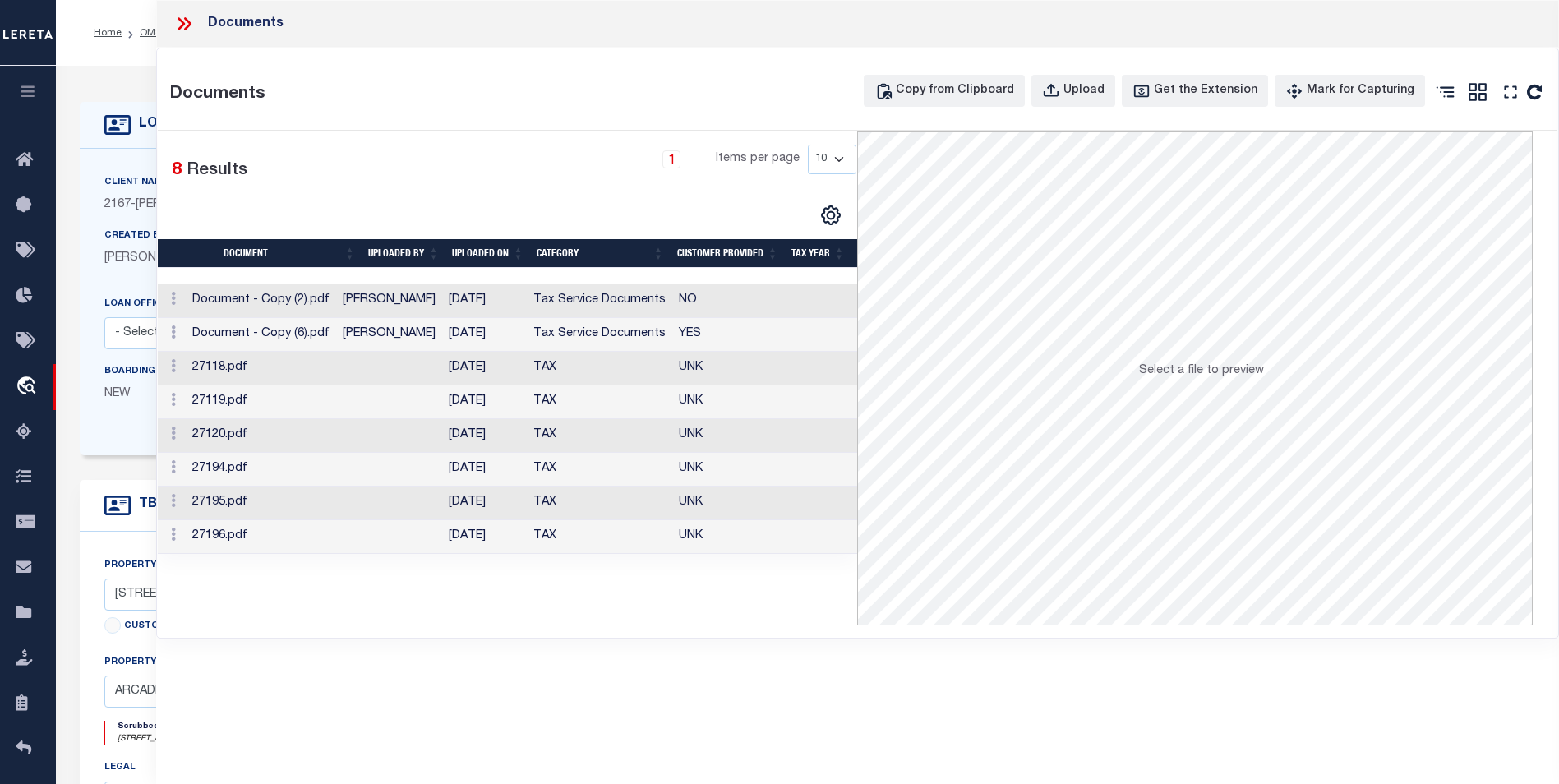
click at [561, 635] on div "Documents Copy from Clipboard Upload Get the Extension Mark for Capturing Got i…" at bounding box center [858, 343] width 1401 height 589
click at [1097, 98] on div "Upload" at bounding box center [1084, 91] width 41 height 18
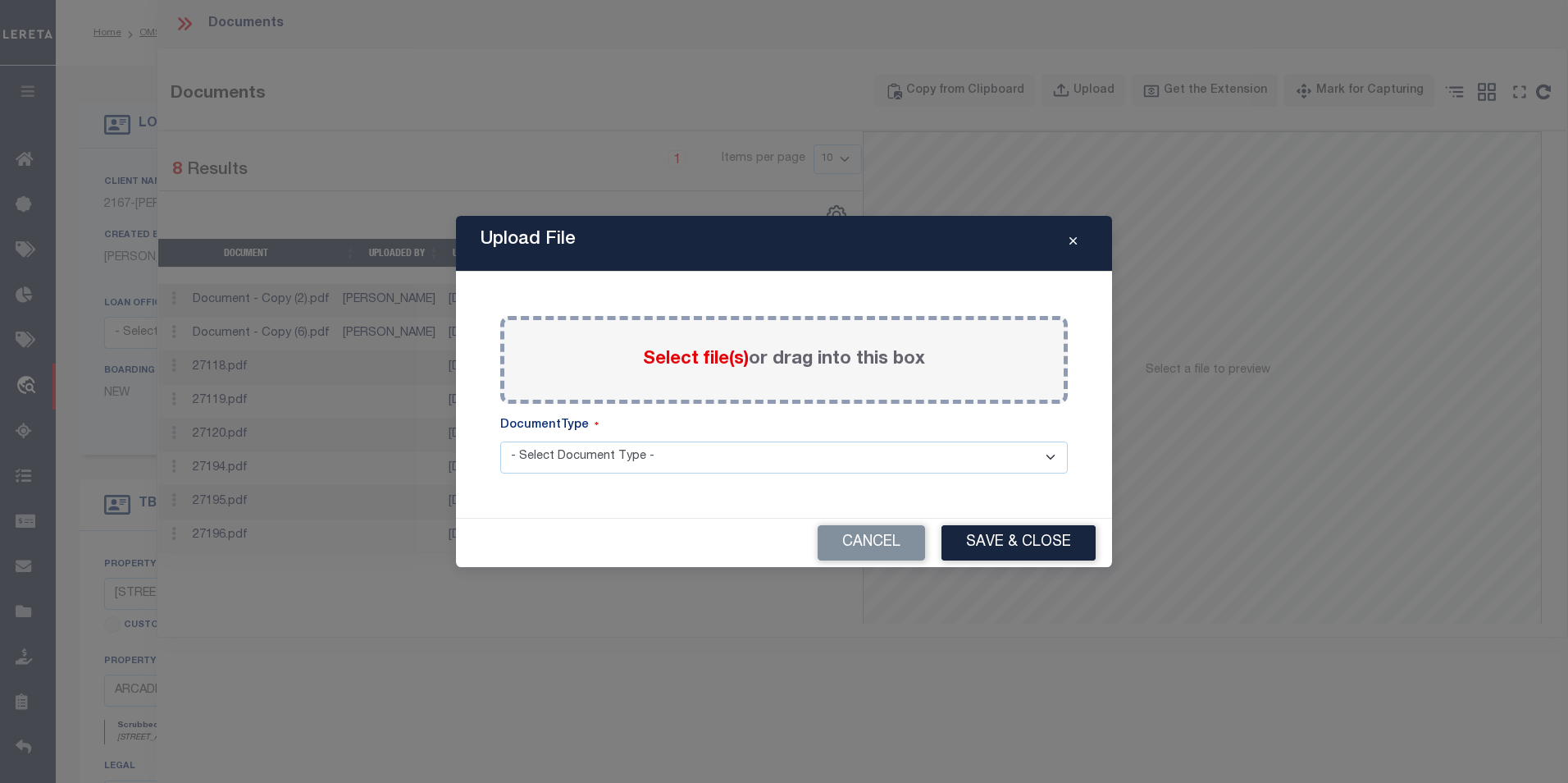
drag, startPoint x: 719, startPoint y: 367, endPoint x: 703, endPoint y: 378, distance: 19.4
click at [703, 378] on div "Select file(s) or drag into this box" at bounding box center [784, 360] width 567 height 88
drag, startPoint x: 703, startPoint y: 378, endPoint x: 584, endPoint y: 379, distance: 119.0
click at [584, 379] on div "Select file(s) or drag into this box" at bounding box center [784, 360] width 567 height 88
click at [681, 361] on span "Select file(s)" at bounding box center [696, 359] width 106 height 18
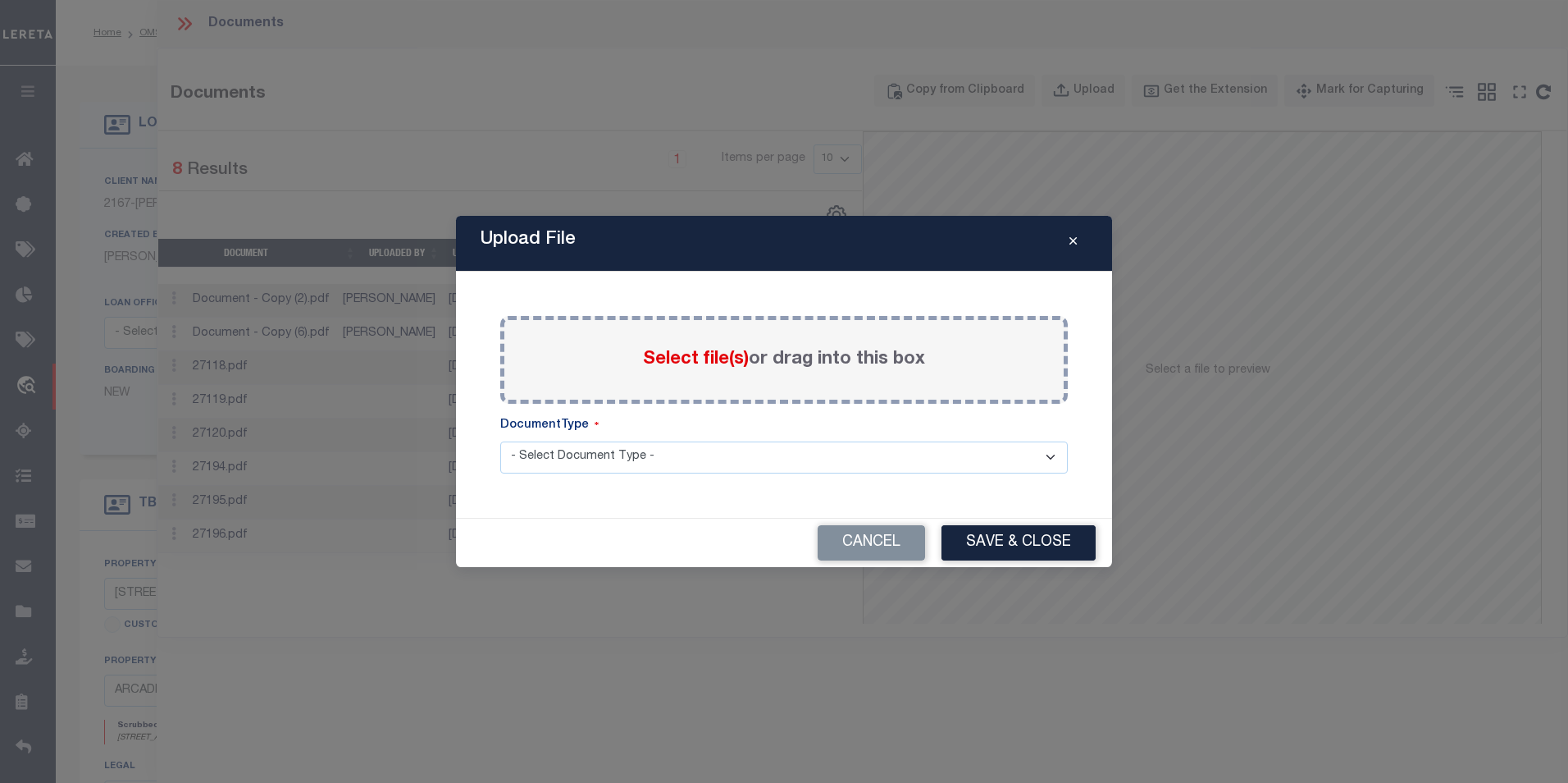
click at [0, 0] on input "Select file(s) or drag into this box" at bounding box center [0, 0] width 0 height 0
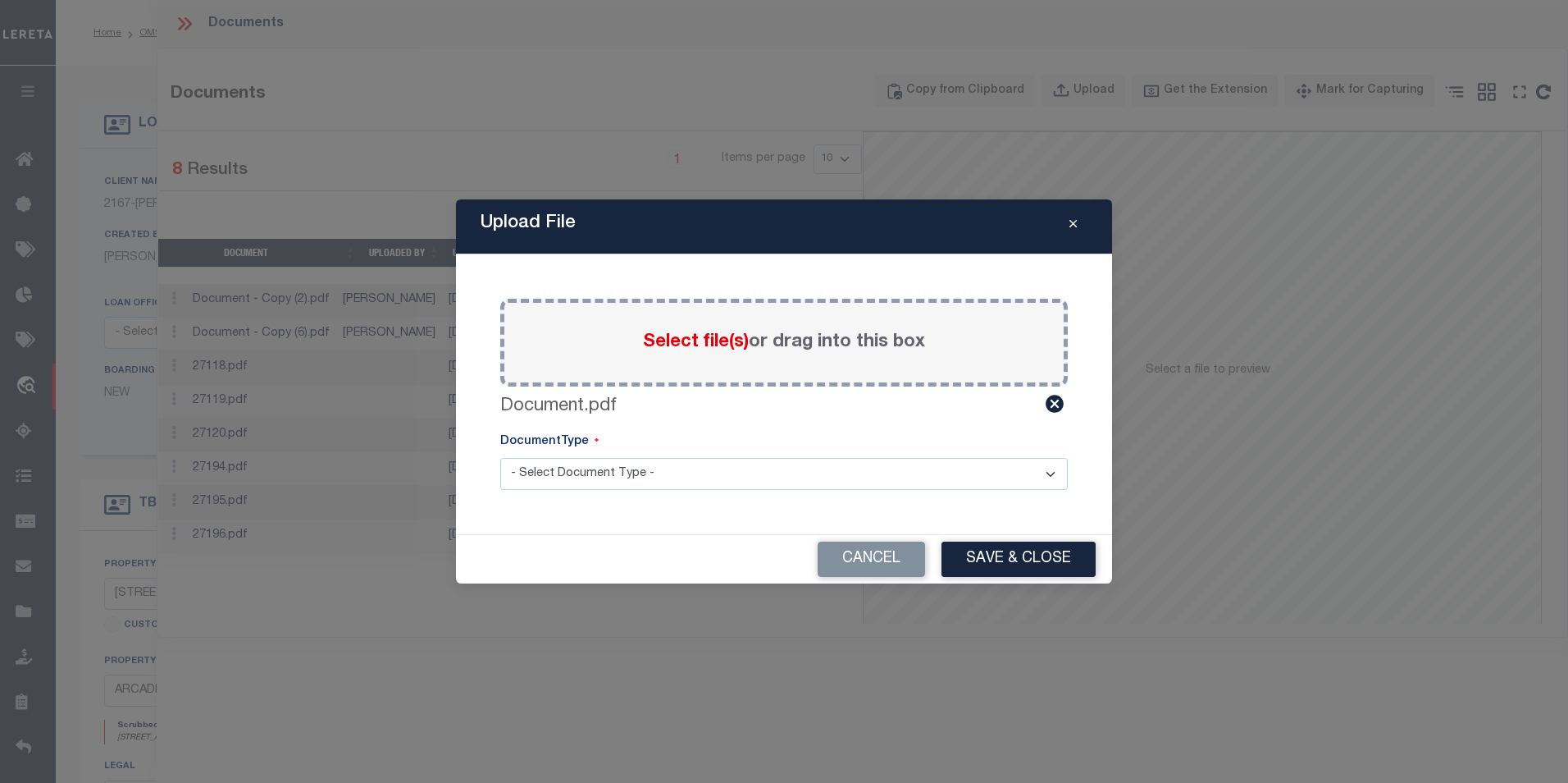
click at [595, 469] on select "- Select Document Type - Tax Service Documents Proof of Delinquent Tax Payment" at bounding box center [784, 473] width 567 height 32
select select "TAX"
click at [500, 458] on select "- Select Document Type - Tax Service Documents Proof of Delinquent Tax Payment" at bounding box center [784, 473] width 567 height 32
click at [990, 551] on button "Save & Close" at bounding box center [1018, 559] width 154 height 35
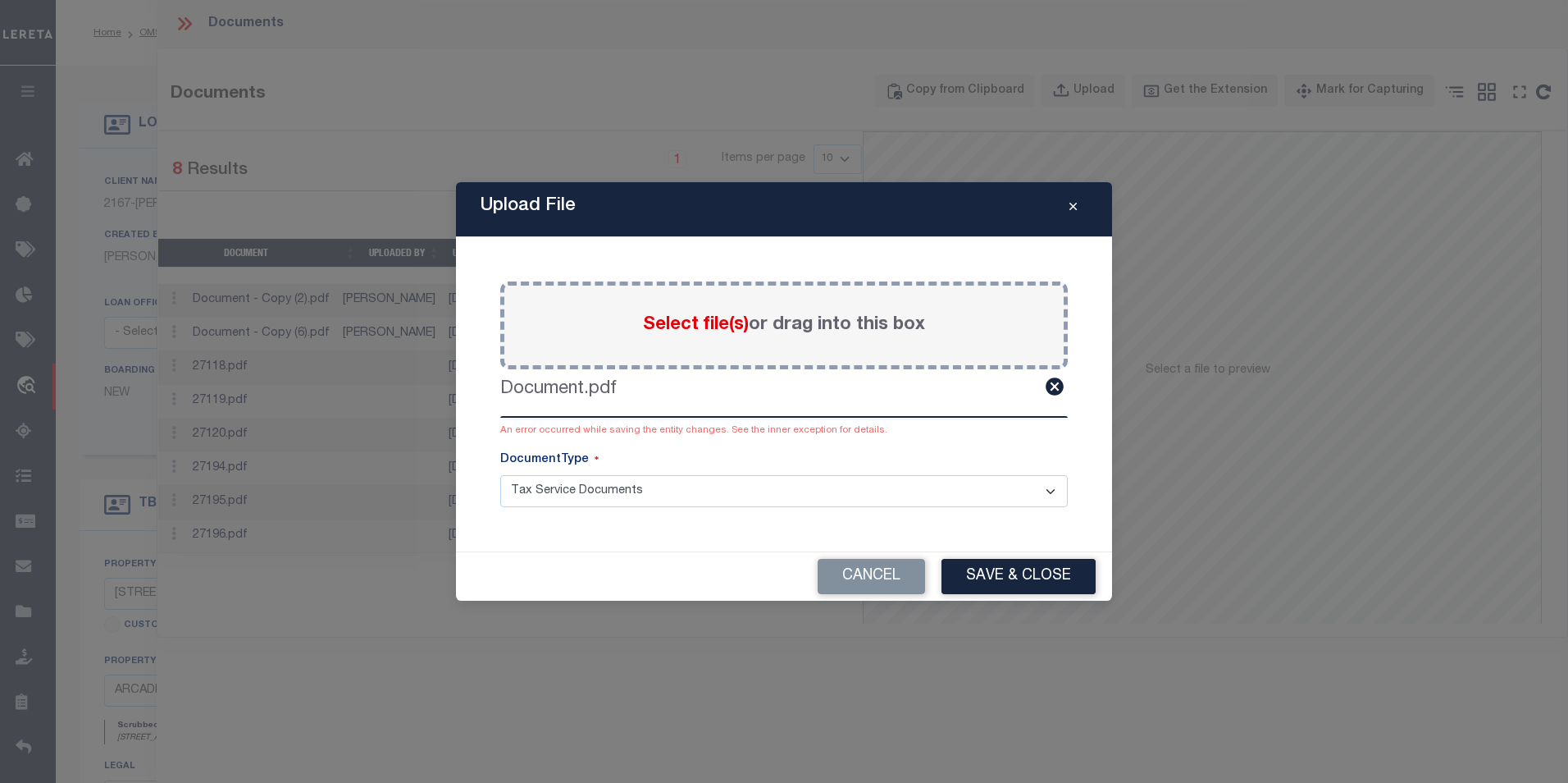
click at [1072, 211] on icon "Close" at bounding box center [1073, 207] width 8 height 12
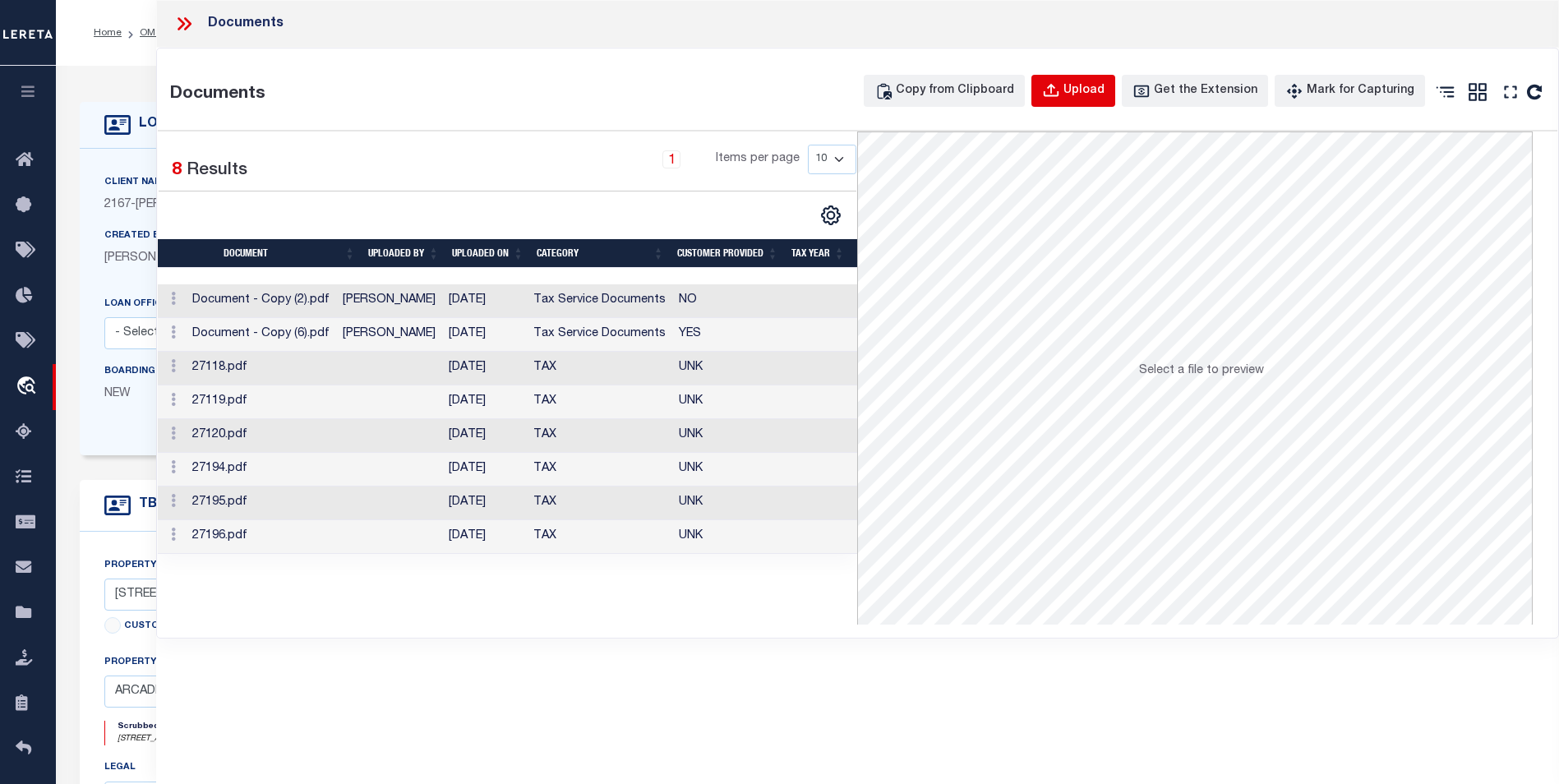
click at [1060, 89] on icon "button" at bounding box center [1051, 91] width 18 height 18
select select
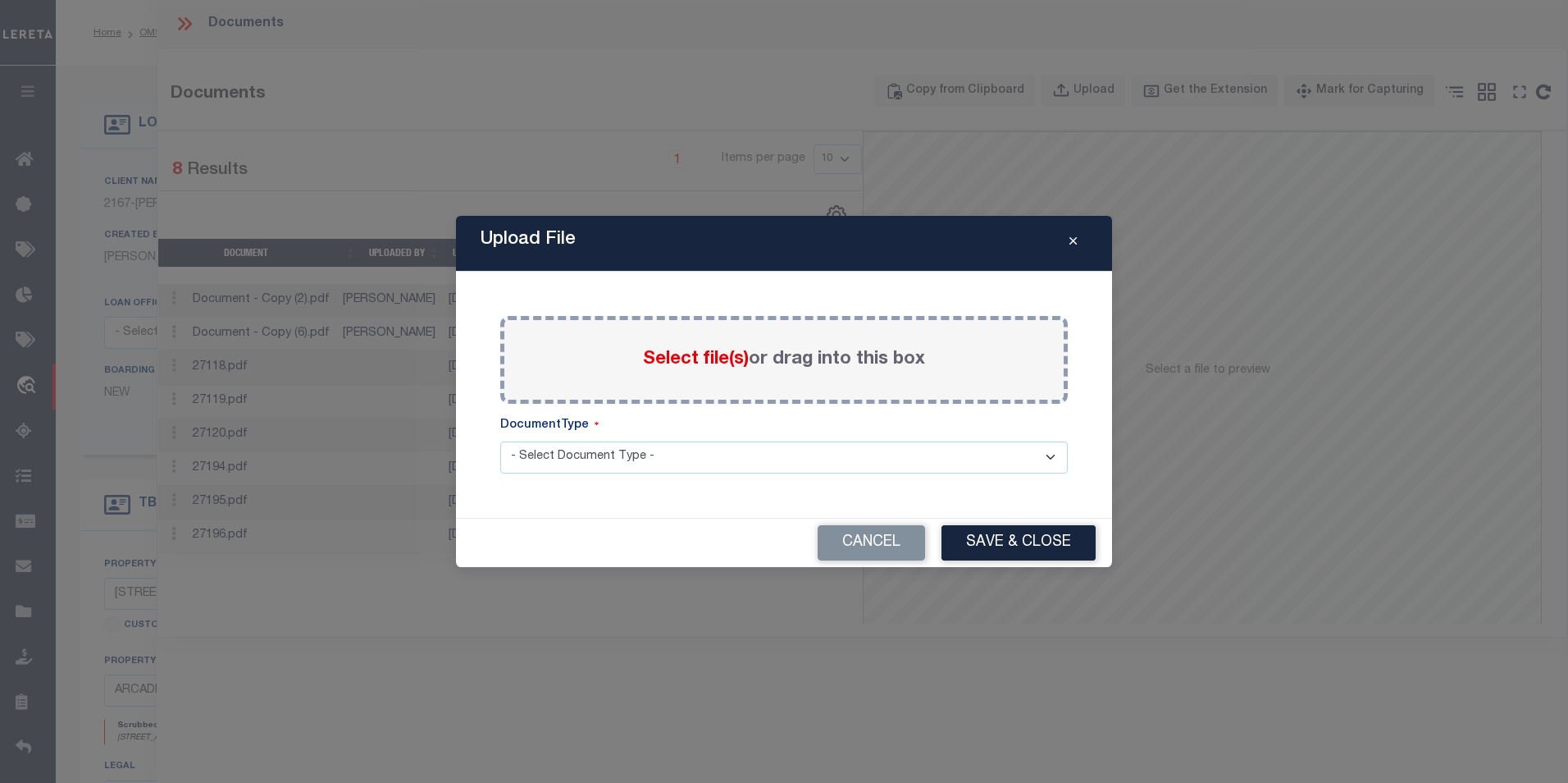
click at [710, 356] on span "Select file(s)" at bounding box center [696, 359] width 106 height 18
click at [0, 0] on input "Select file(s) or drag into this box" at bounding box center [0, 0] width 0 height 0
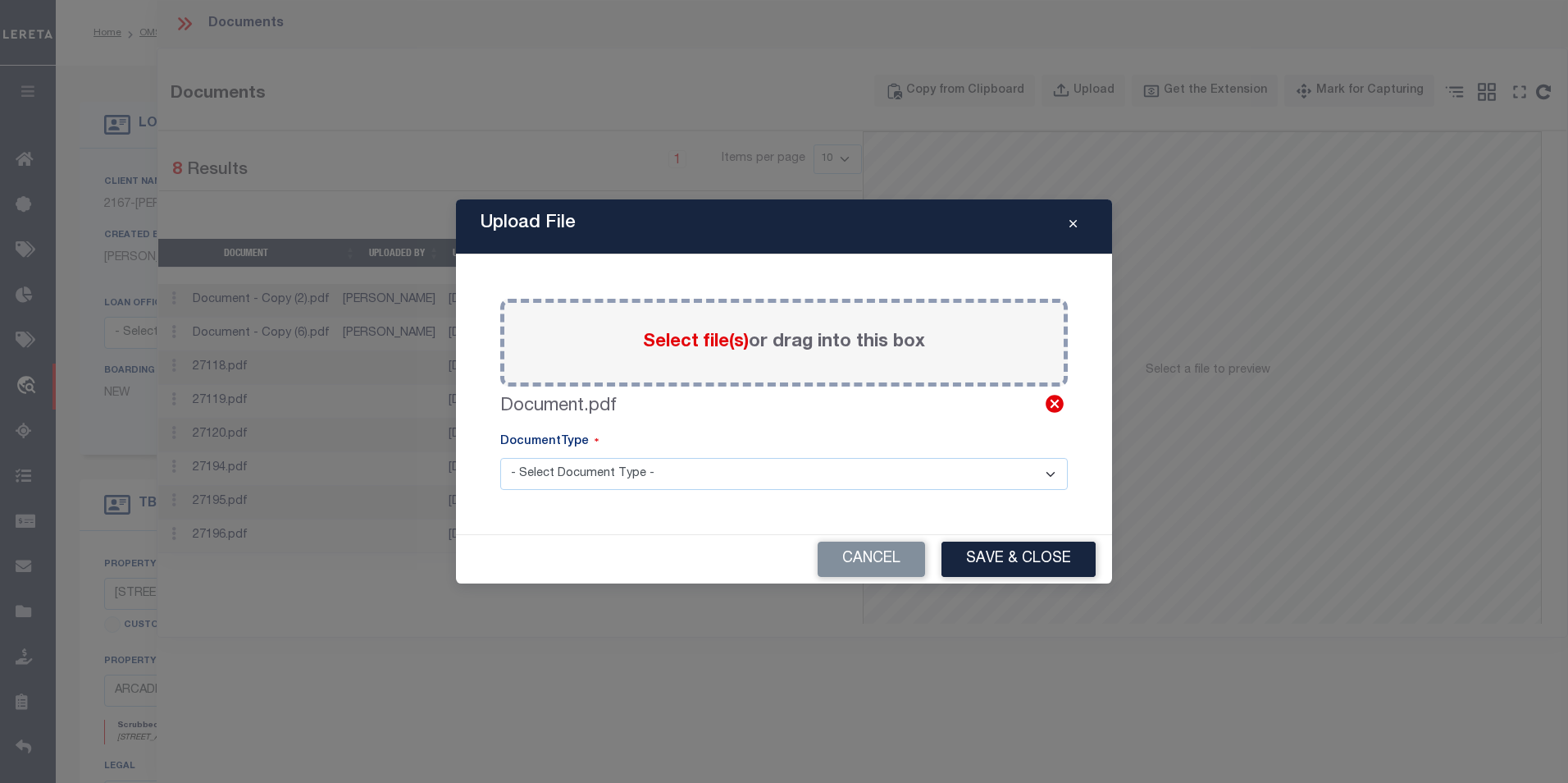
click at [1058, 408] on icon at bounding box center [1054, 404] width 22 height 22
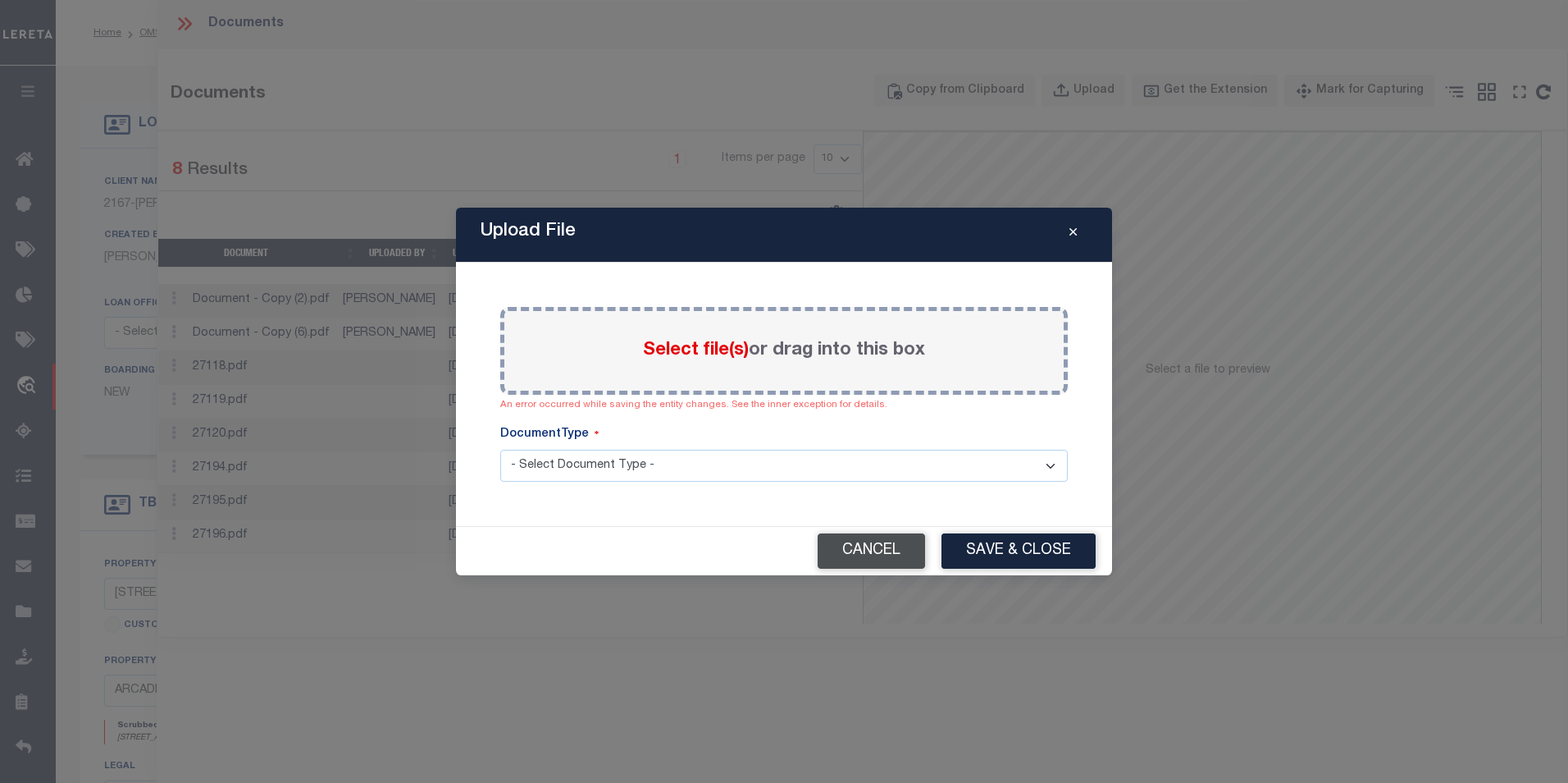
click at [896, 547] on button "Cancel" at bounding box center [871, 551] width 108 height 35
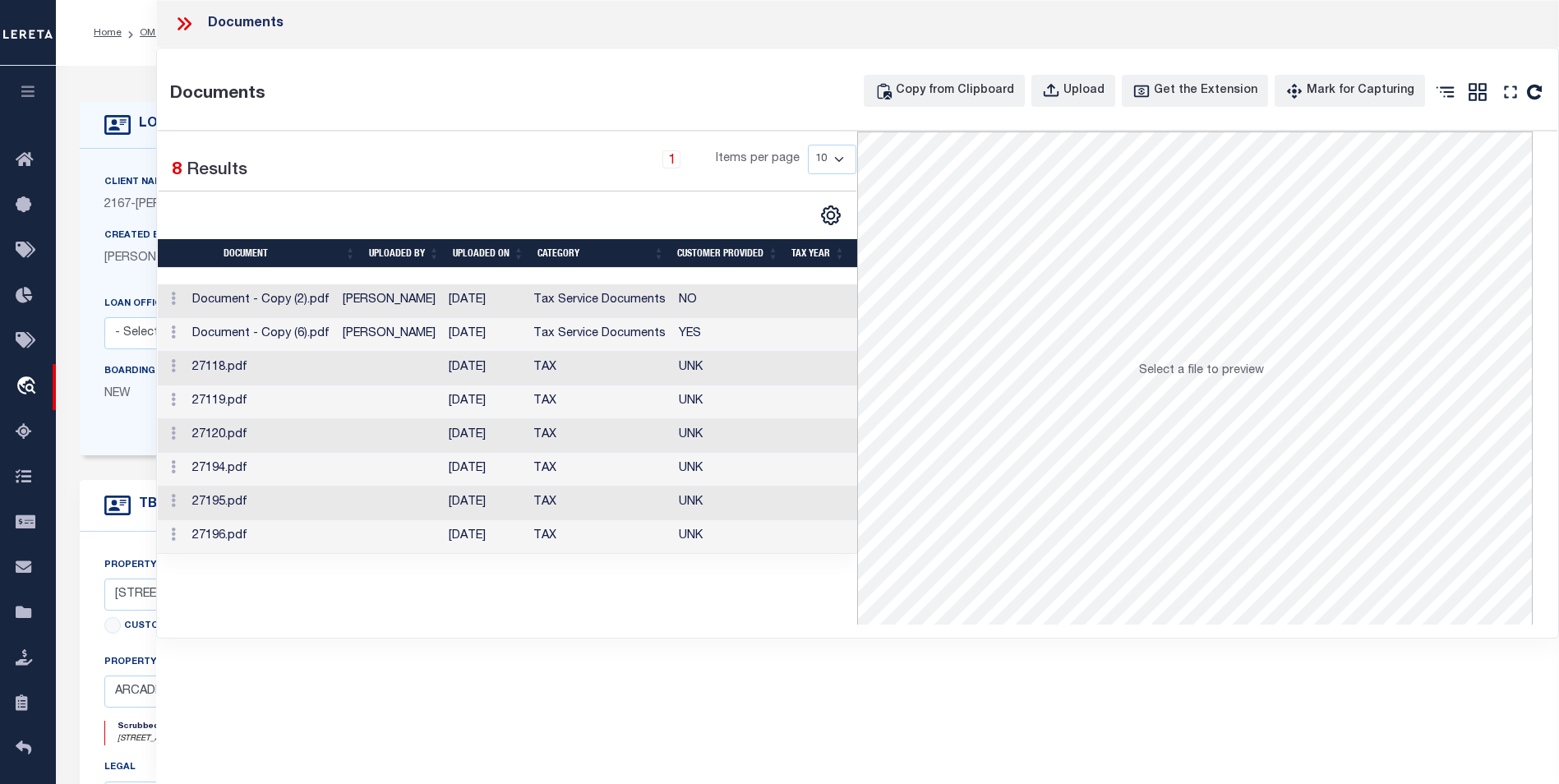
click at [578, 692] on div "Documents Documents Copy from Clipboard Upload Get the Extension Mark for Captu…" at bounding box center [858, 369] width 1403 height 738
